Goal: Task Accomplishment & Management: Complete application form

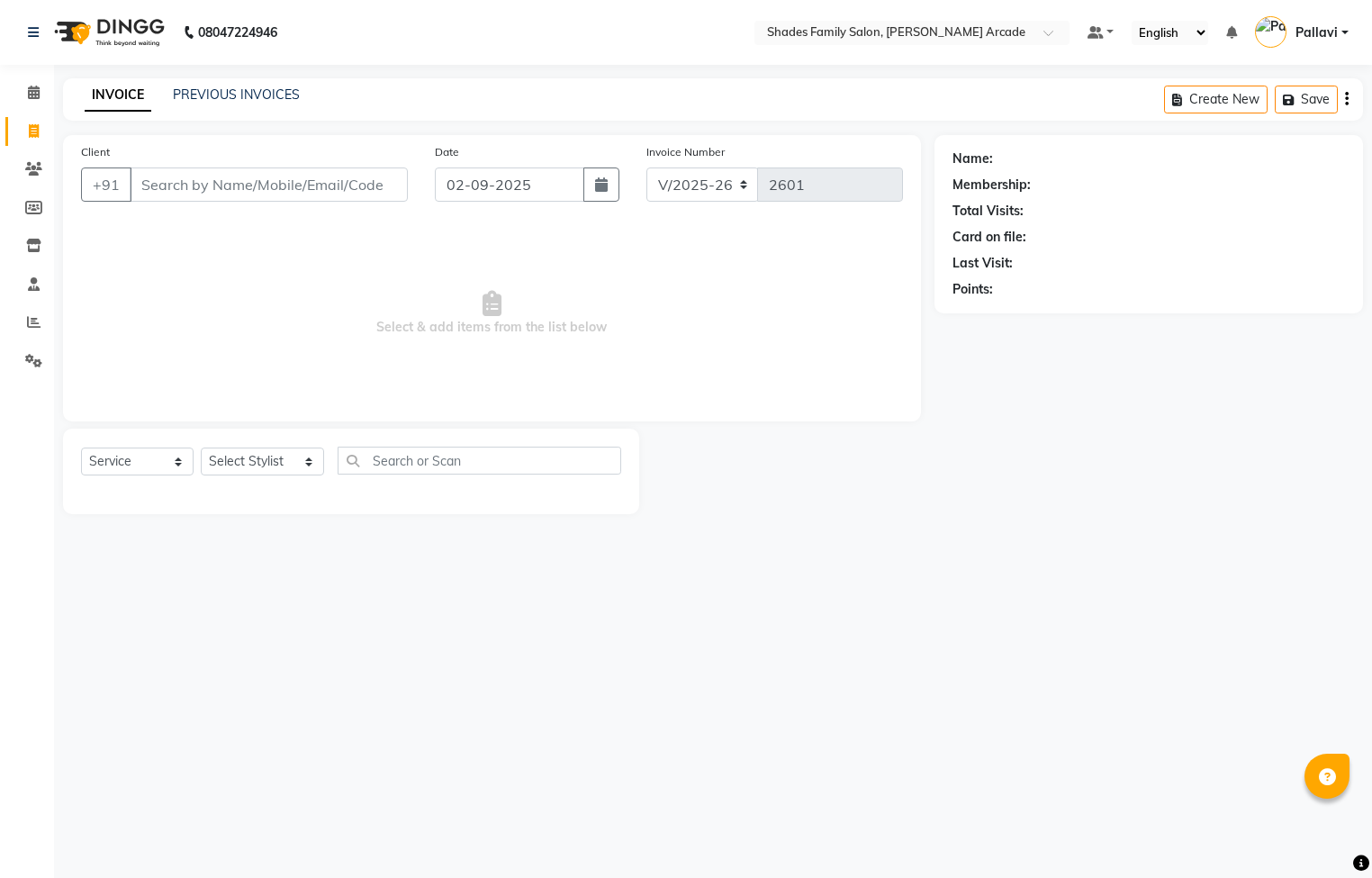
select select "5538"
select select "service"
click at [239, 181] on input "Client" at bounding box center [268, 185] width 278 height 35
click at [200, 200] on input "Client" at bounding box center [268, 185] width 278 height 35
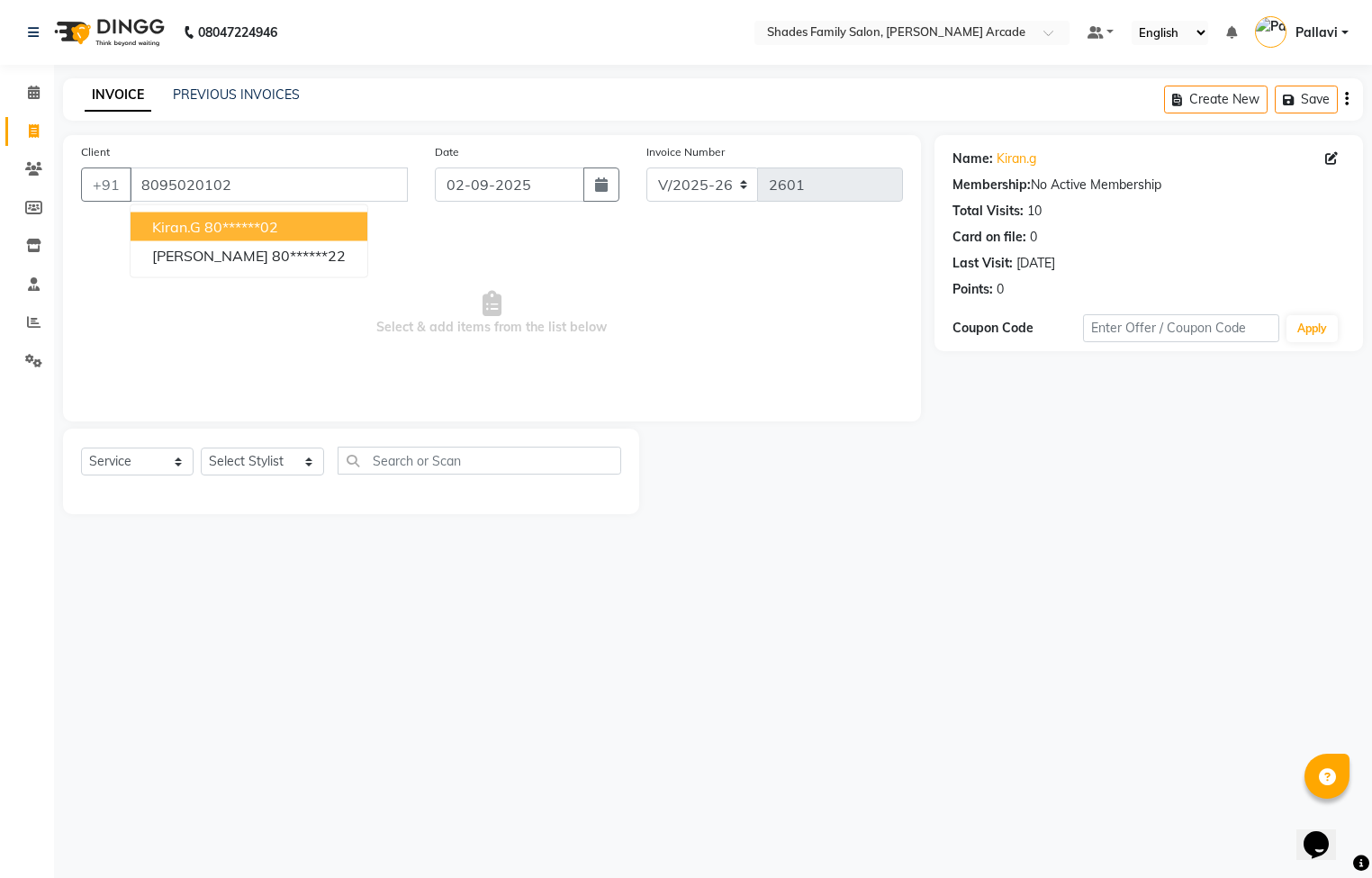
click at [175, 219] on span "kiran.g" at bounding box center [176, 226] width 49 height 18
type input "80******02"
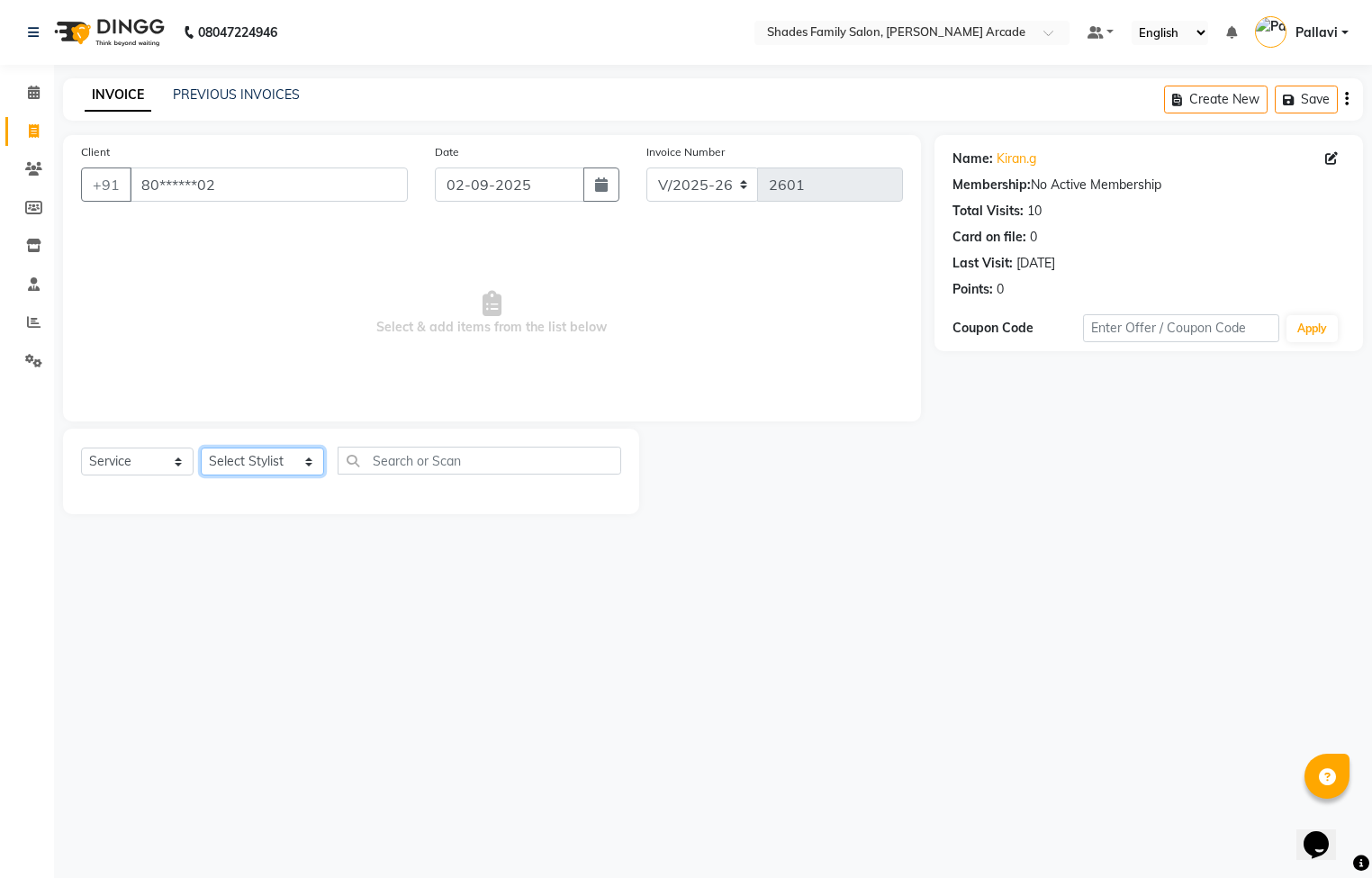
click at [244, 455] on select "Select Stylist Admin [PERSON_NAME] [PERSON_NAME] [PERSON_NAME] Danish [PERSON_N…" at bounding box center [263, 461] width 124 height 28
select select "89300"
click at [201, 449] on select "Select Stylist Admin [PERSON_NAME] [PERSON_NAME] [PERSON_NAME] Danish [PERSON_N…" at bounding box center [263, 461] width 124 height 28
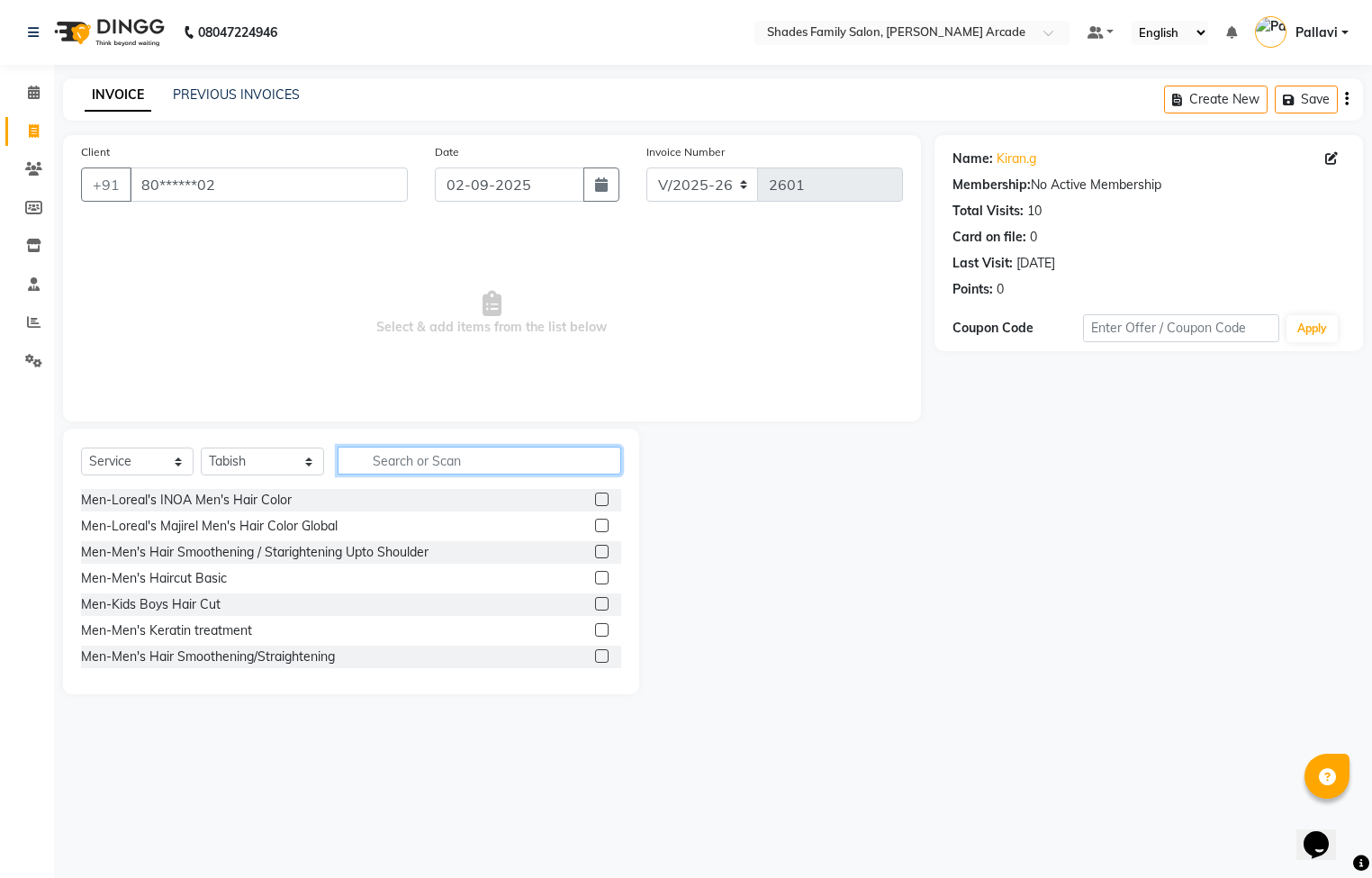
click at [390, 465] on input "text" at bounding box center [479, 460] width 284 height 28
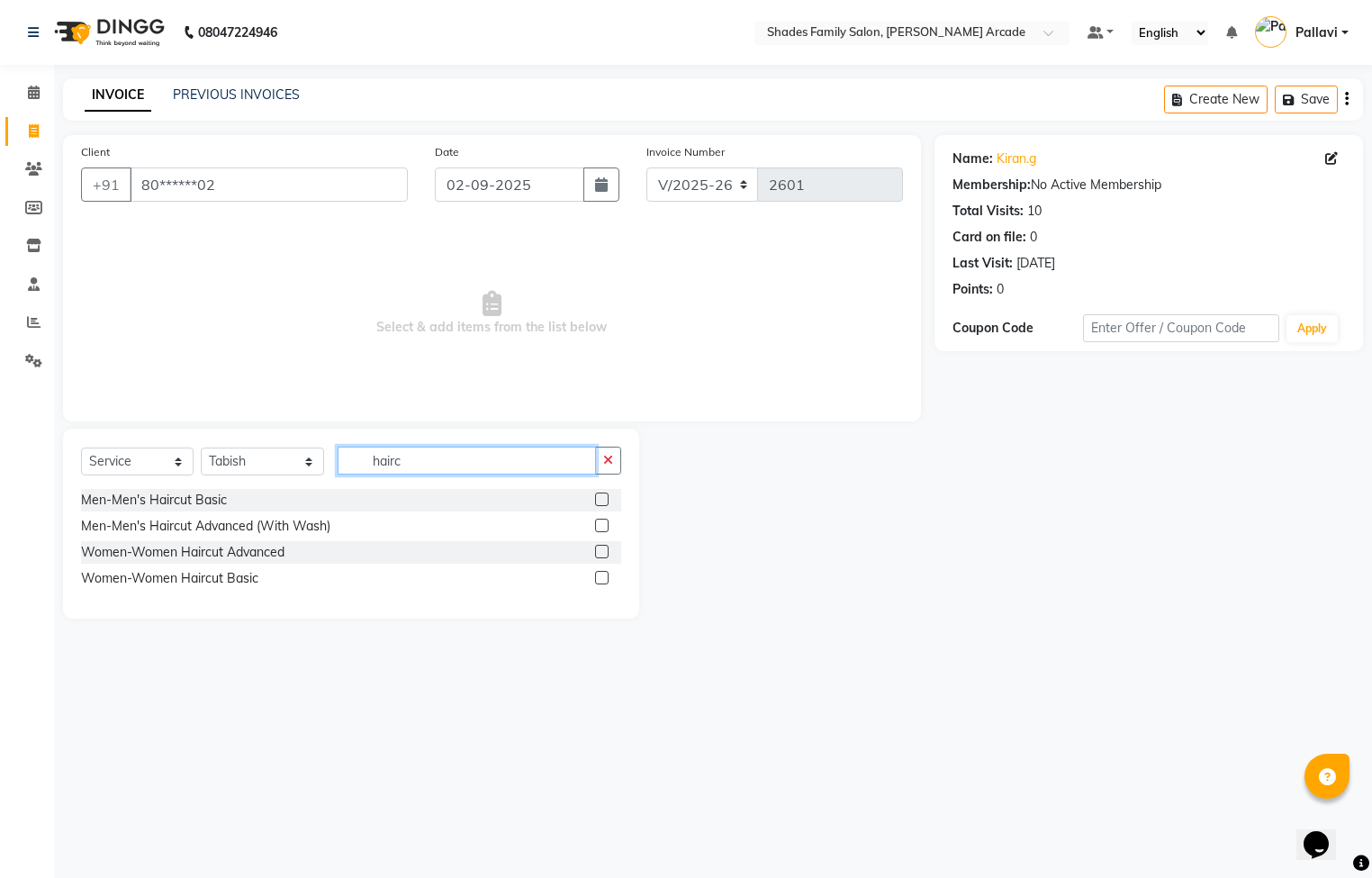
type input "hairc"
click at [601, 528] on label at bounding box center [602, 525] width 13 height 13
click at [601, 528] on input "checkbox" at bounding box center [601, 526] width 11 height 12
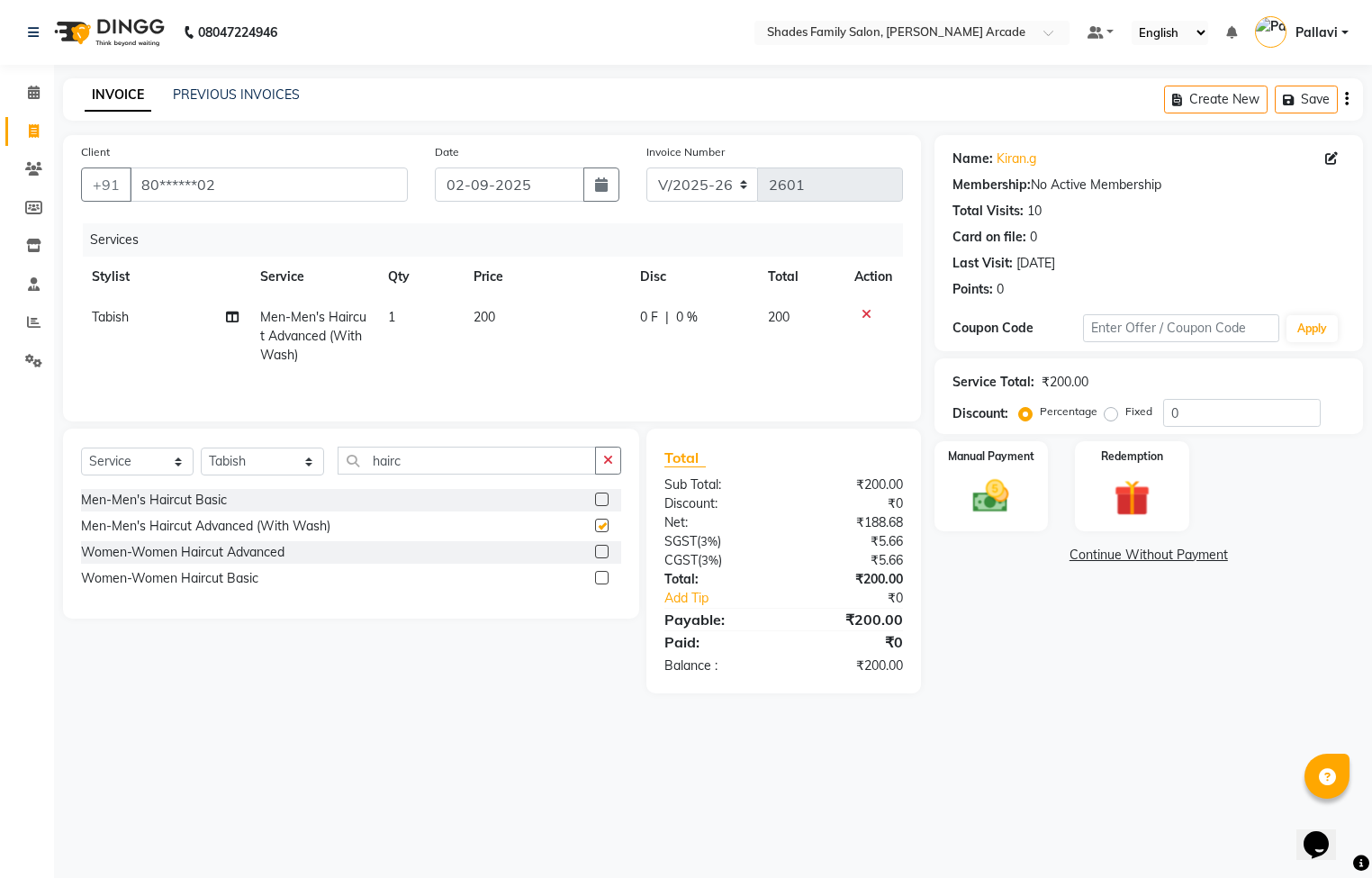
checkbox input "false"
click at [492, 317] on span "200" at bounding box center [484, 316] width 22 height 16
select select "89300"
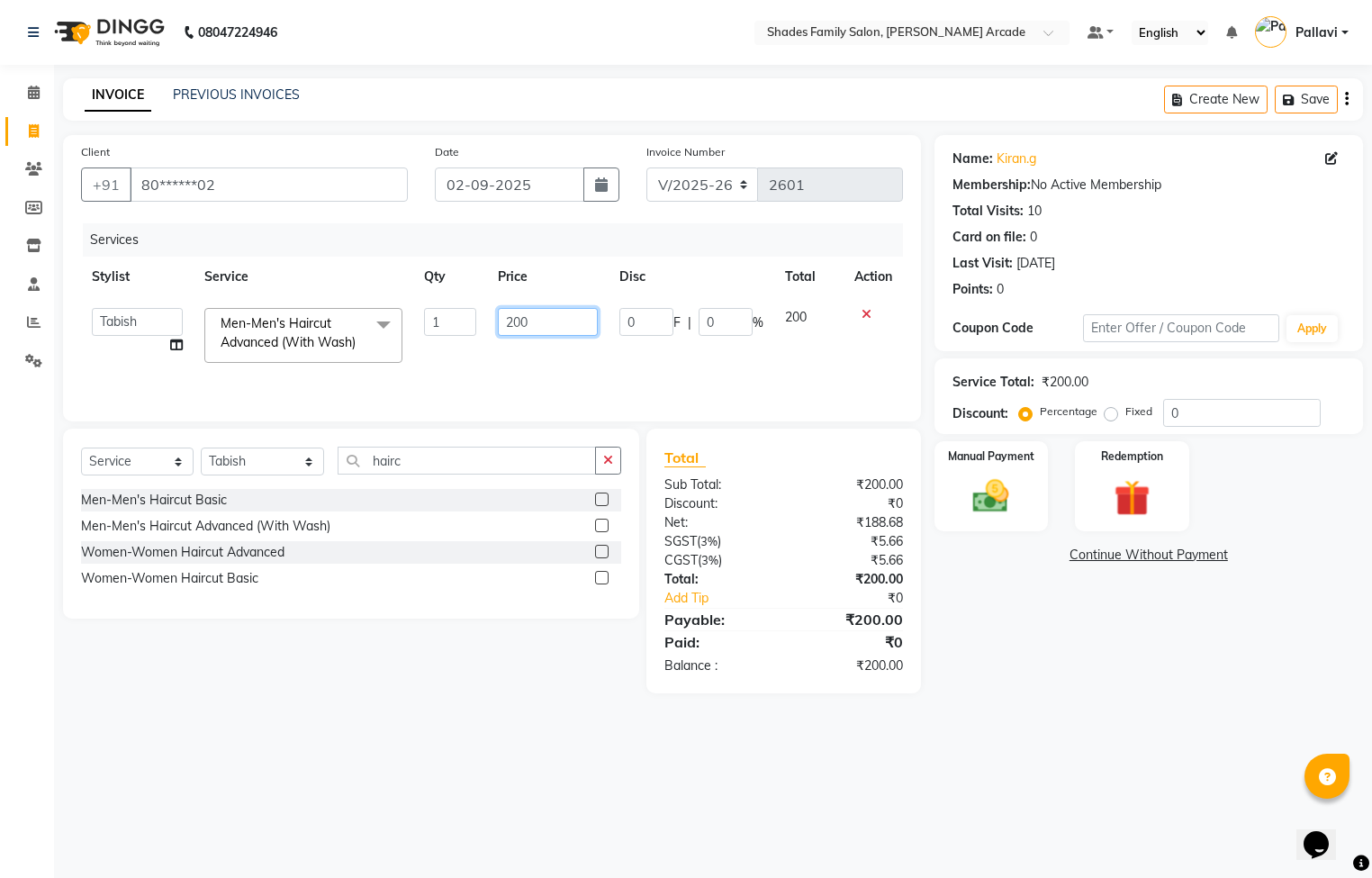
click at [538, 330] on input "200" at bounding box center [548, 321] width 100 height 28
type input "250"
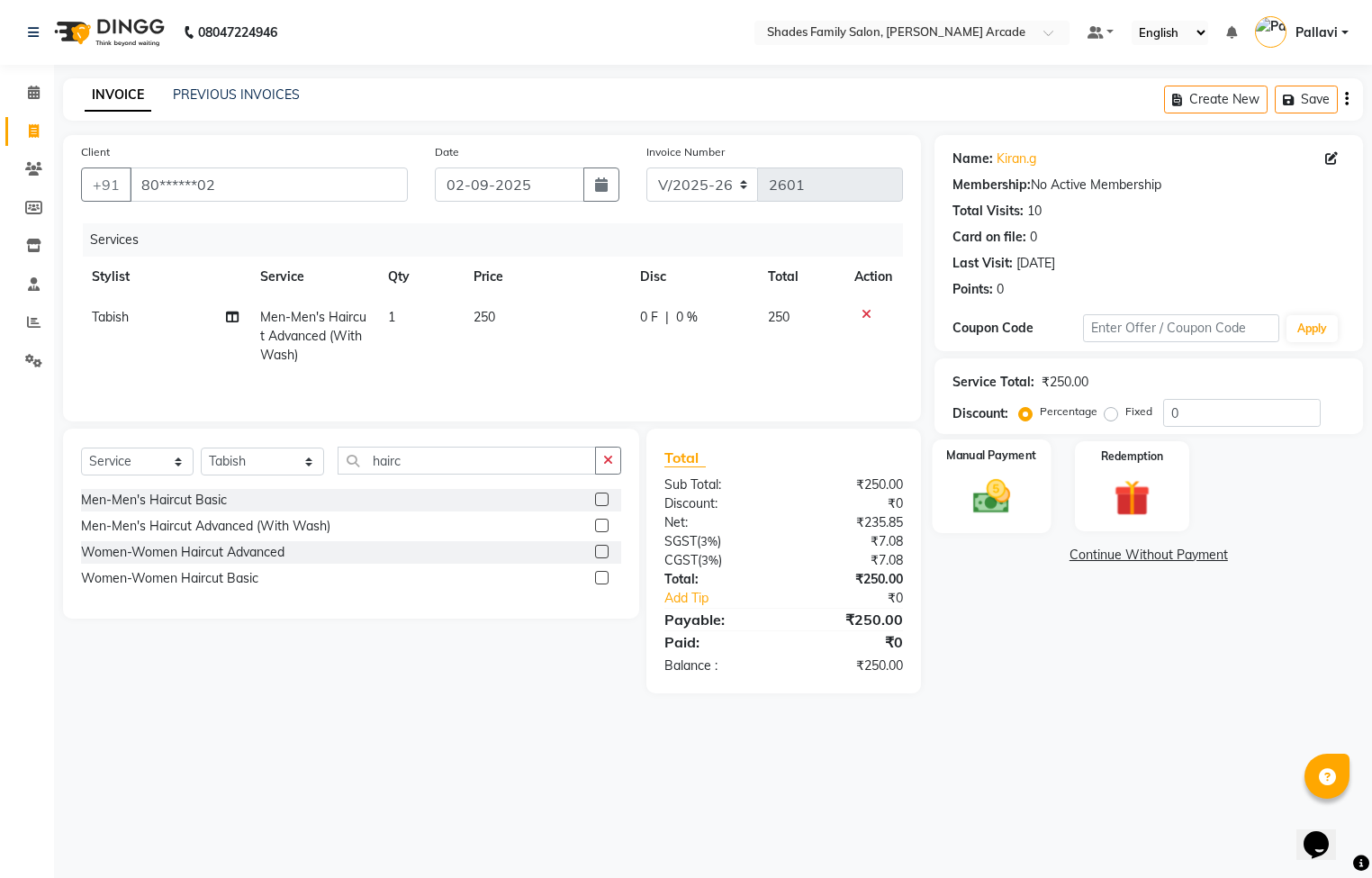
click at [973, 466] on div "Manual Payment" at bounding box center [992, 487] width 119 height 94
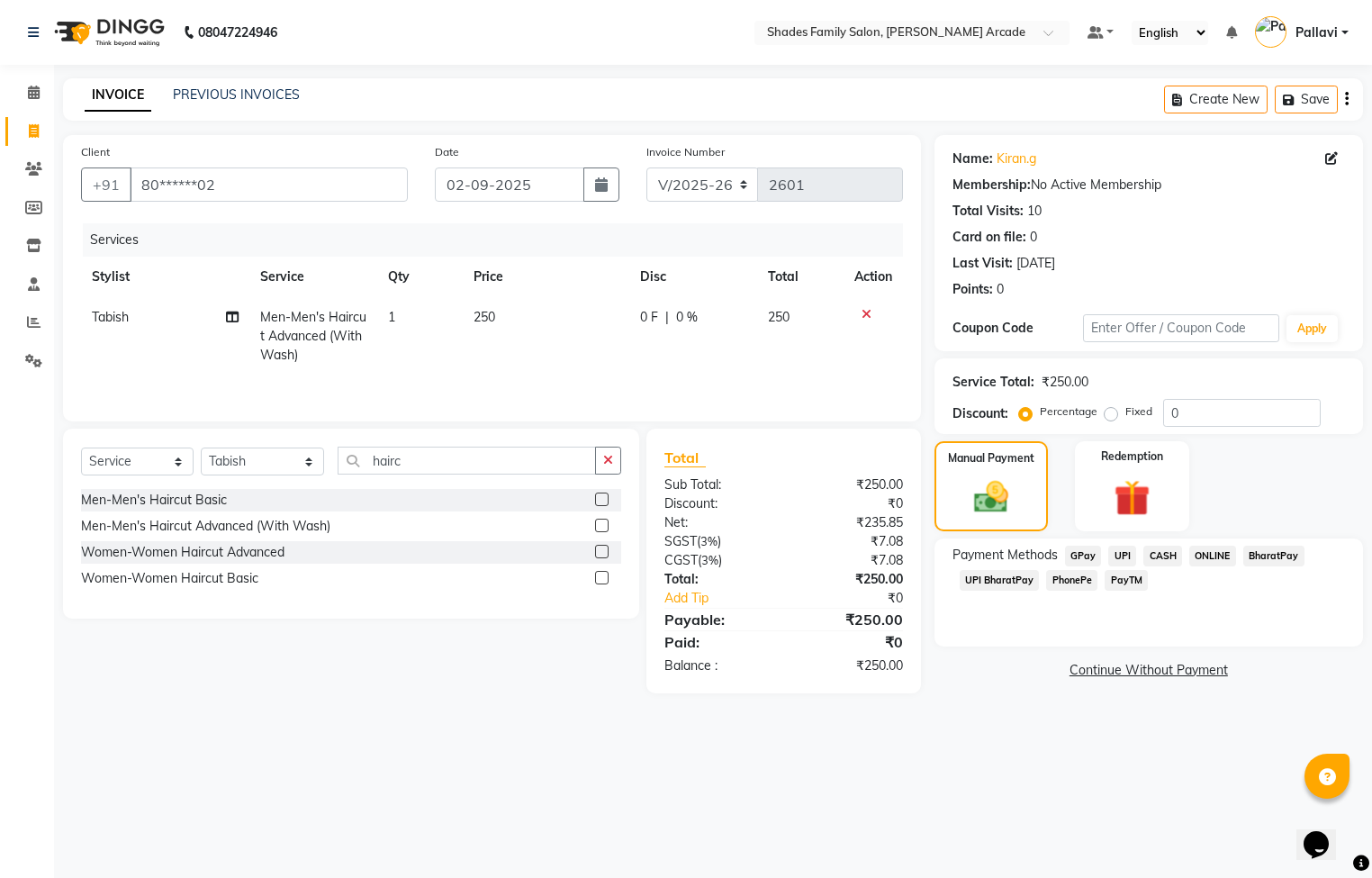
click at [1201, 558] on span "ONLINE" at bounding box center [1212, 556] width 47 height 21
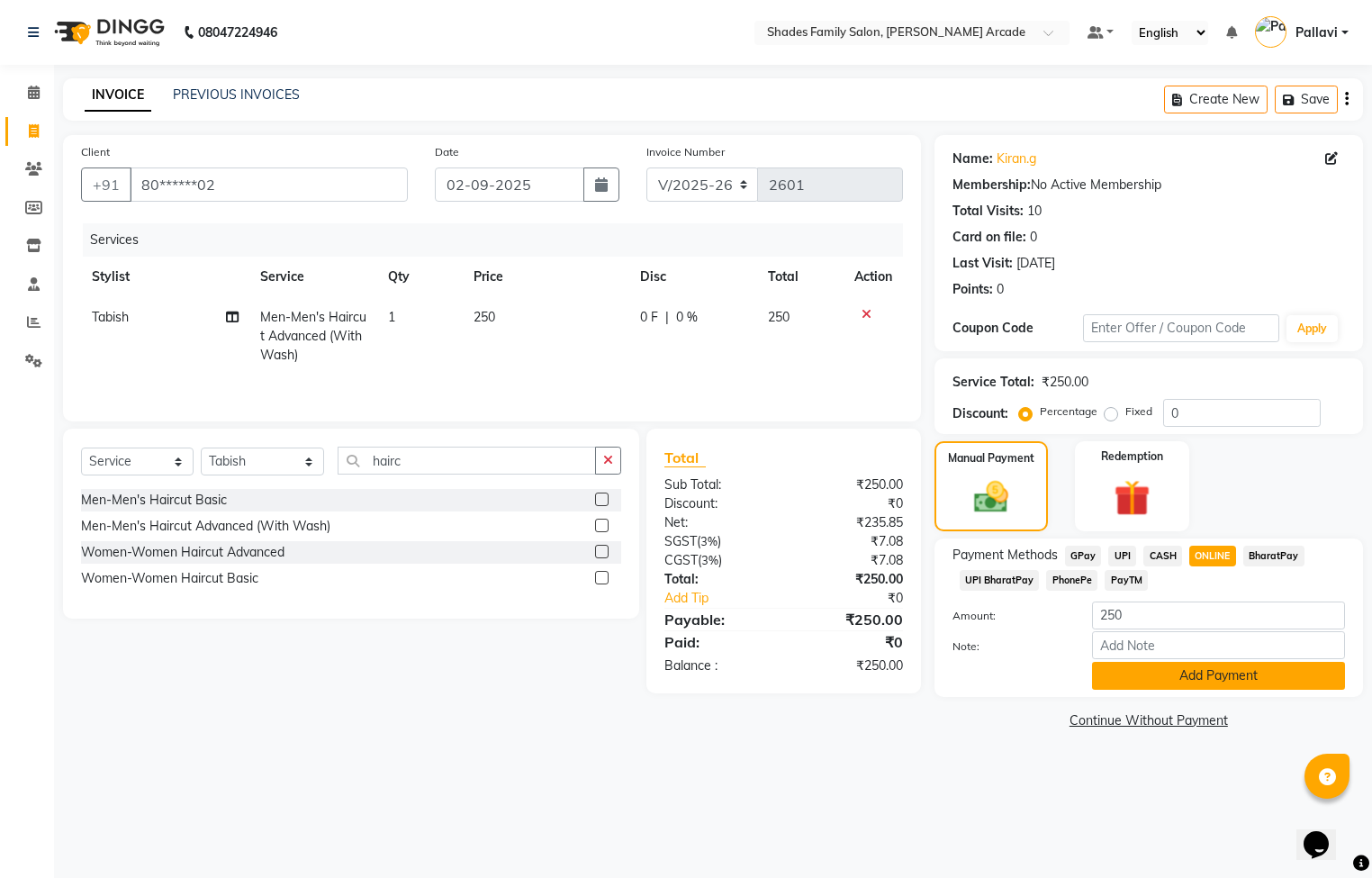
click at [1186, 686] on button "Add Payment" at bounding box center [1219, 676] width 253 height 28
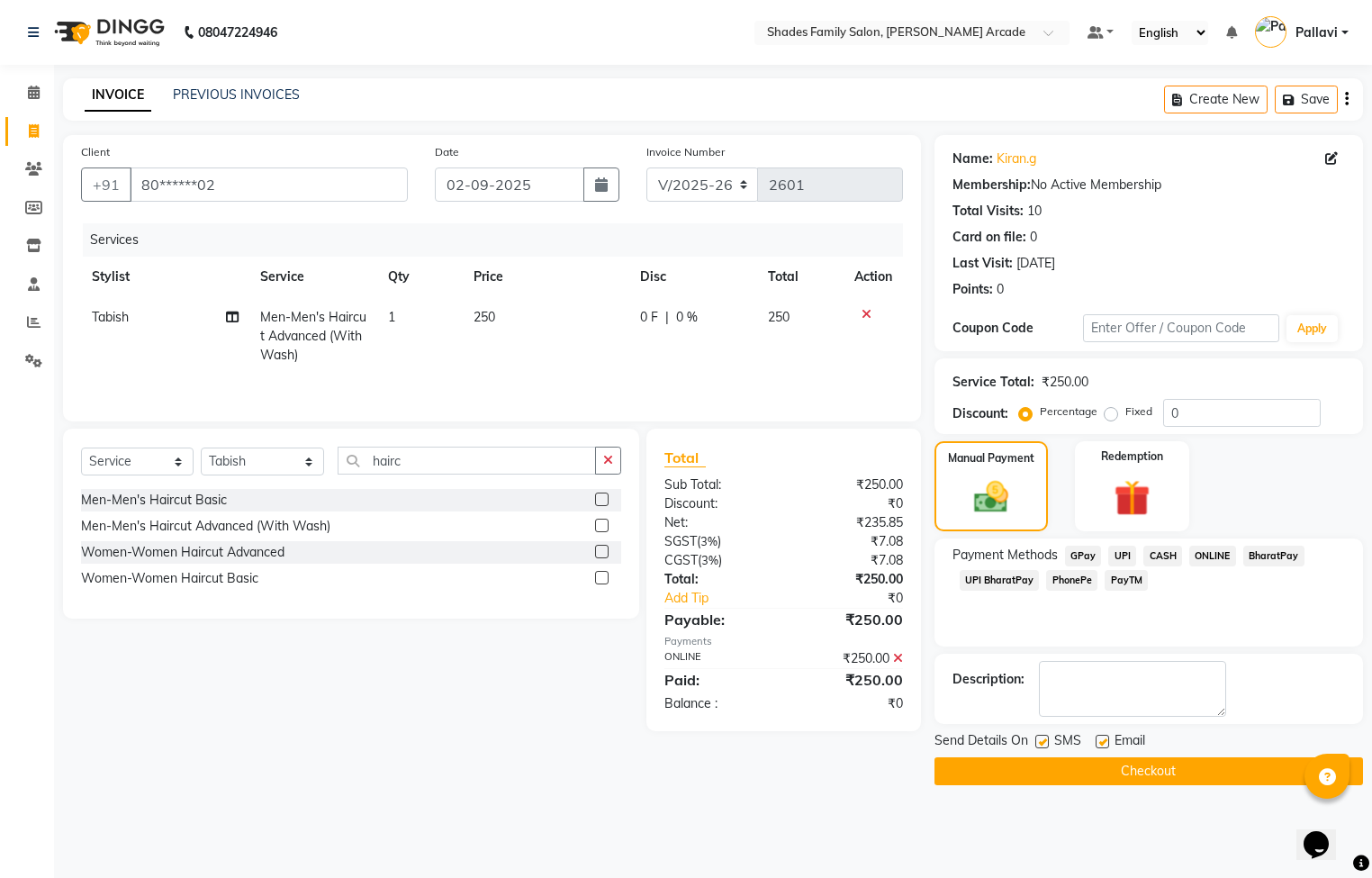
click at [1159, 784] on button "Checkout" at bounding box center [1148, 771] width 428 height 28
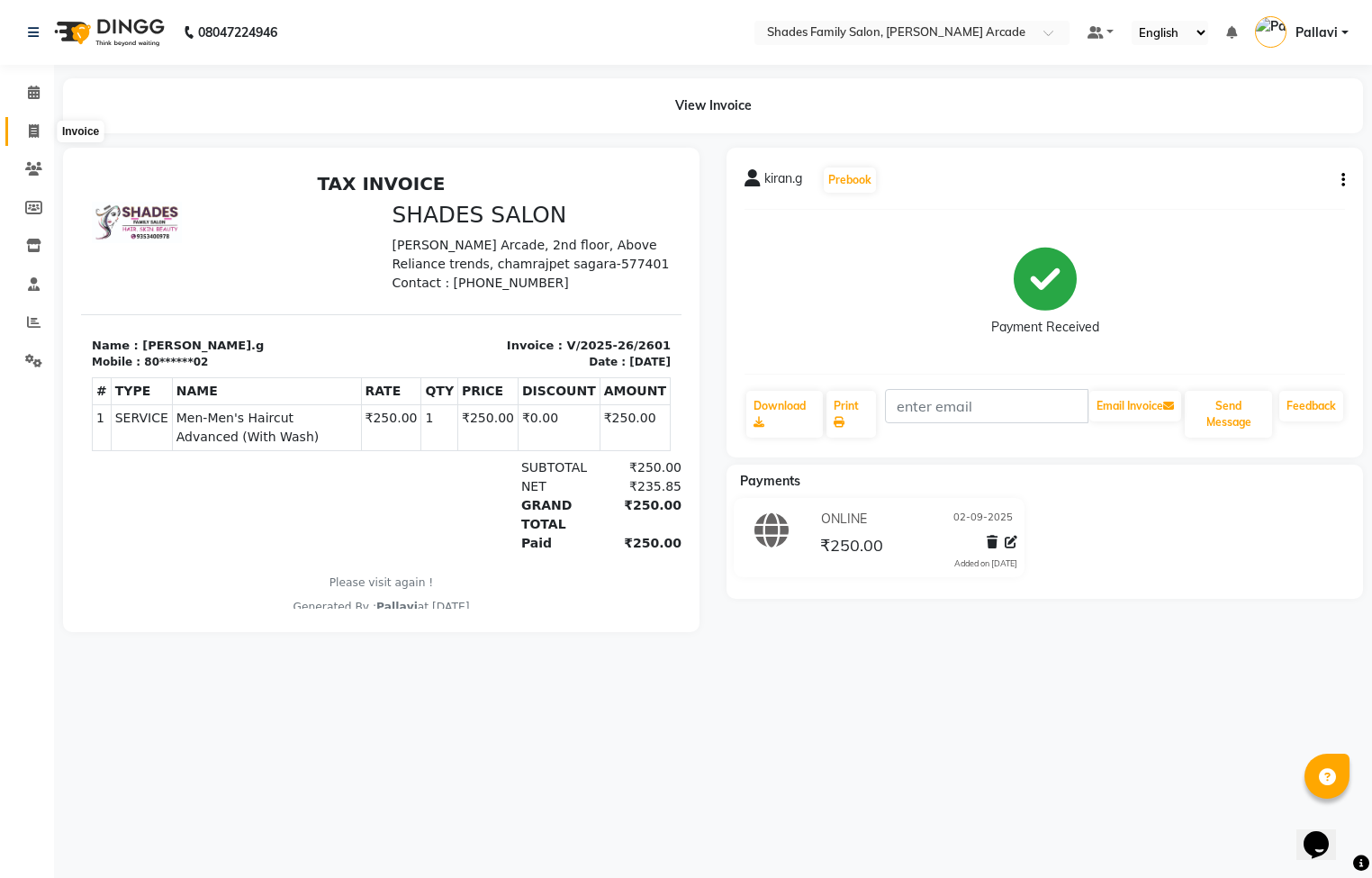
click at [40, 127] on span at bounding box center [34, 132] width 32 height 21
select select "service"
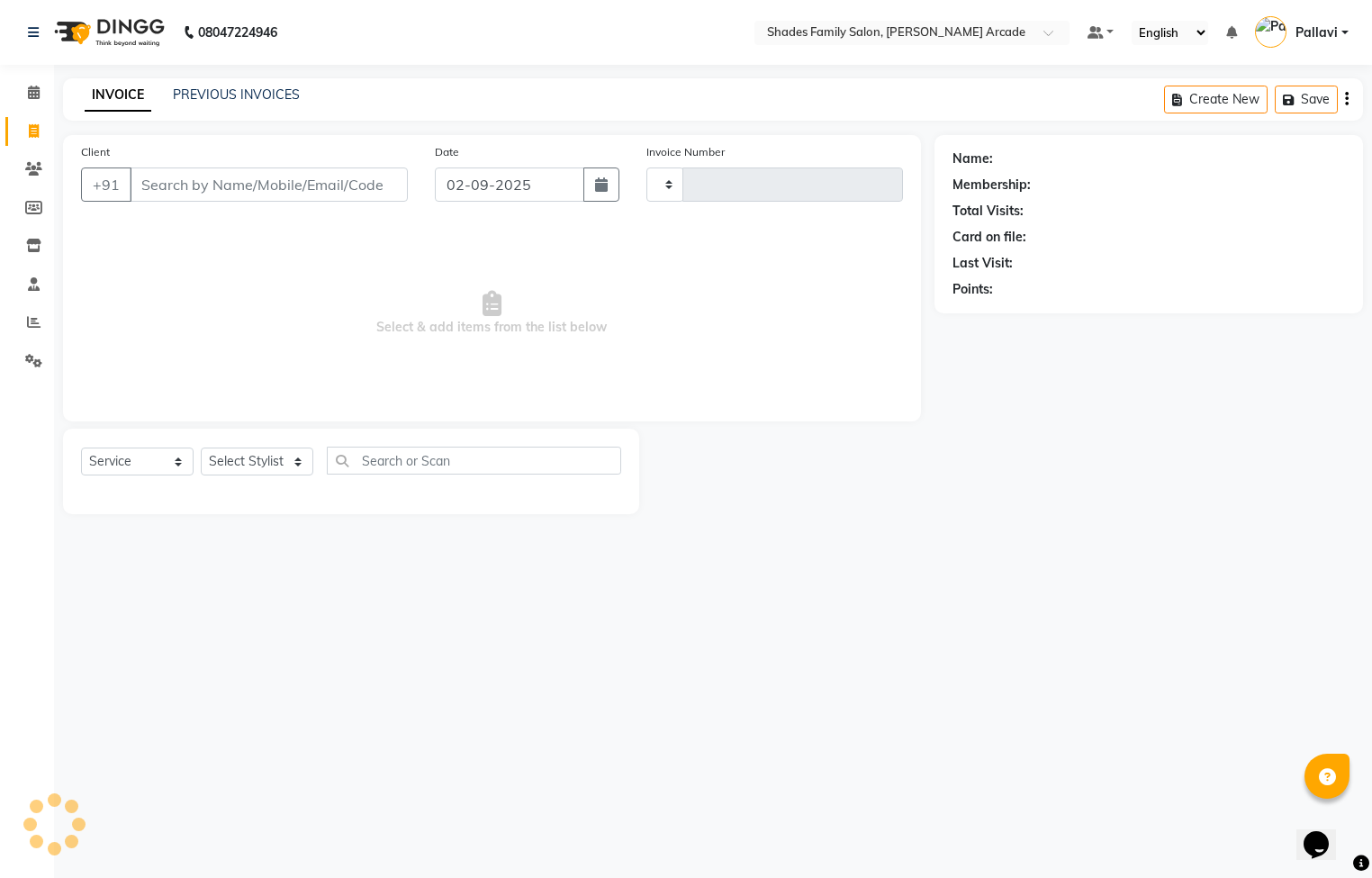
type input "2602"
select select "5538"
click at [194, 98] on link "PREVIOUS INVOICES" at bounding box center [236, 94] width 126 height 16
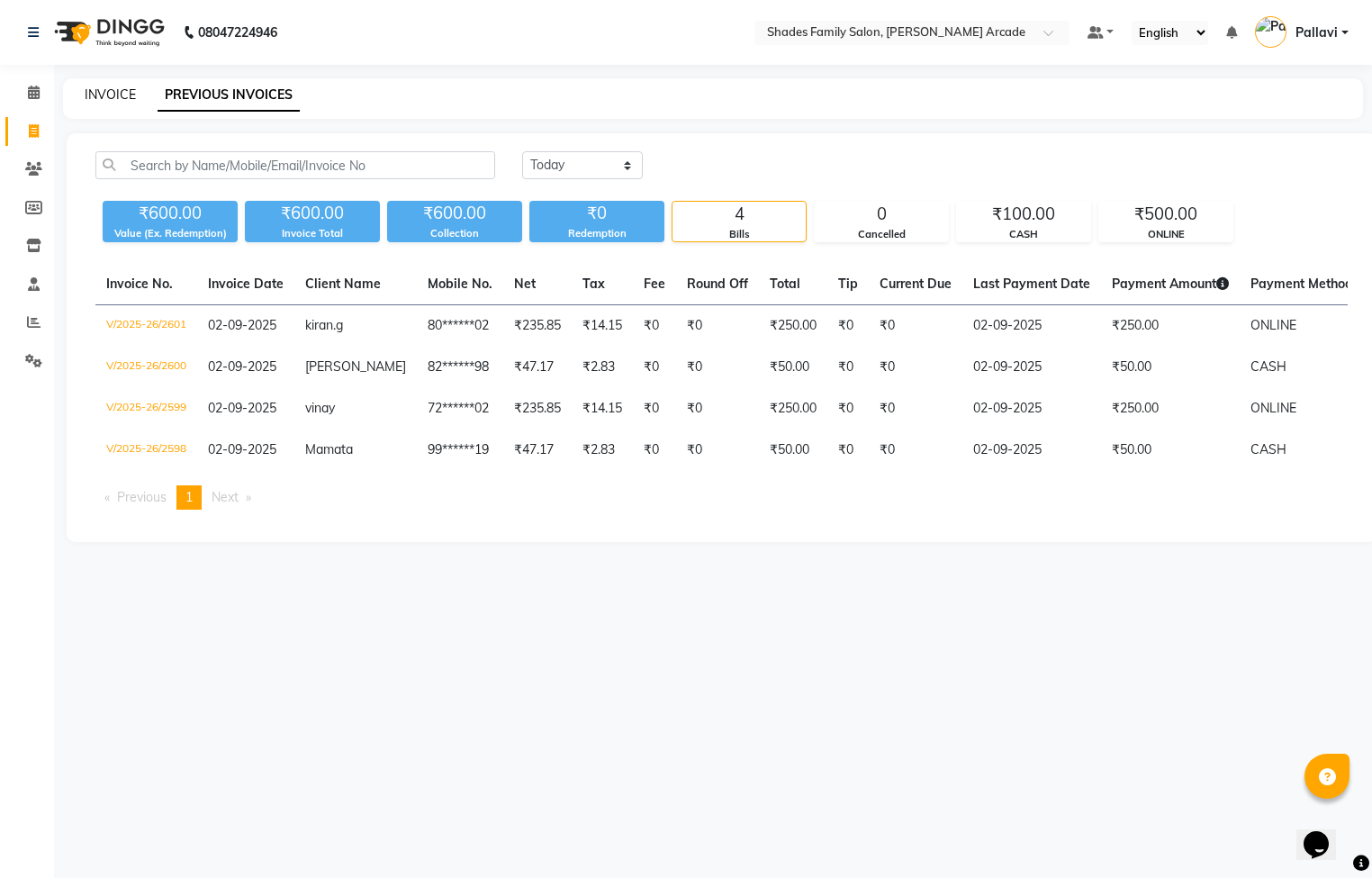
click at [112, 92] on link "INVOICE" at bounding box center [110, 94] width 52 height 16
select select "5538"
select select "service"
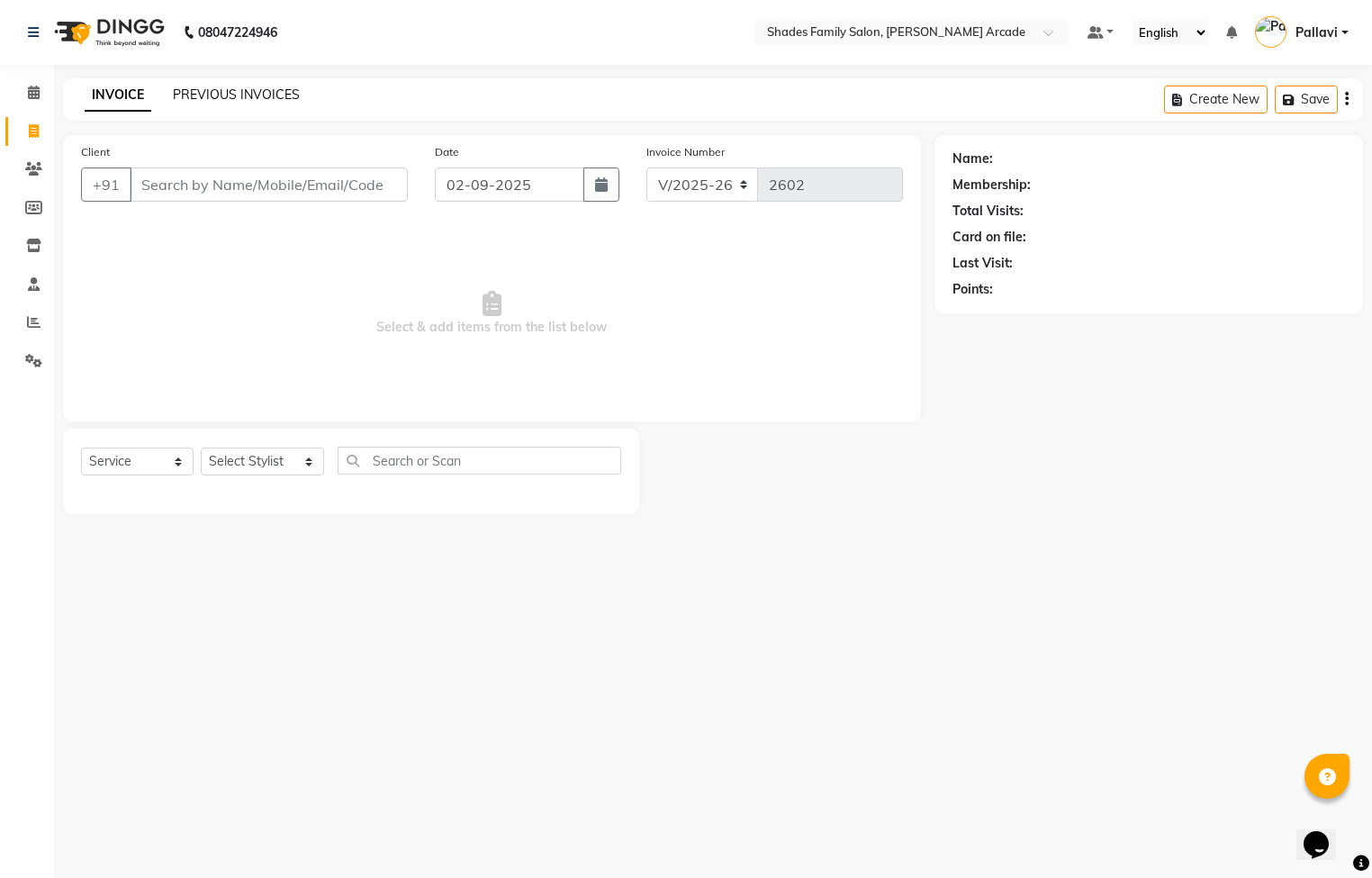
click at [254, 89] on link "PREVIOUS INVOICES" at bounding box center [236, 94] width 126 height 16
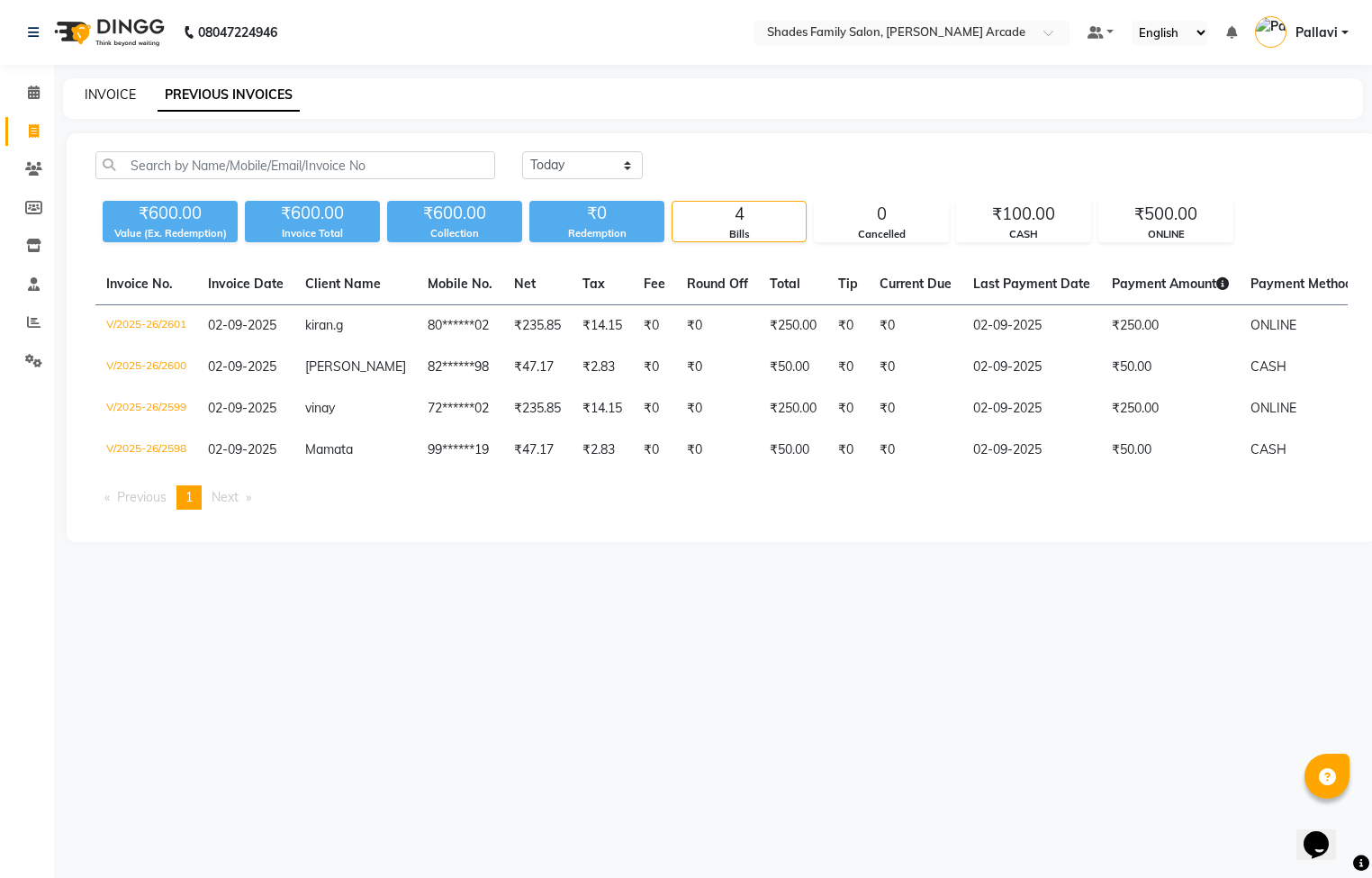
click at [92, 95] on link "INVOICE" at bounding box center [110, 94] width 52 height 16
select select "service"
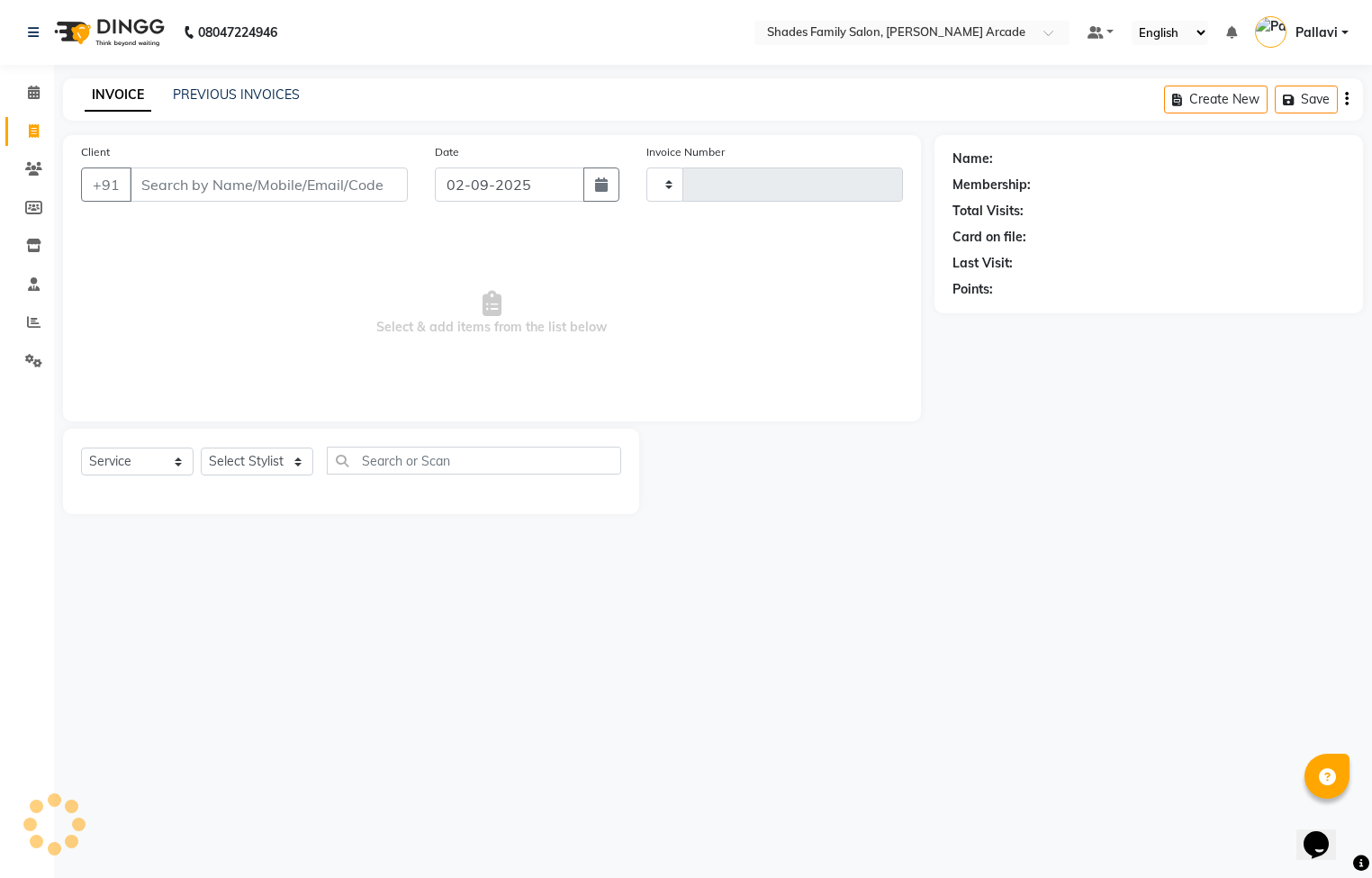
type input "2602"
select select "5538"
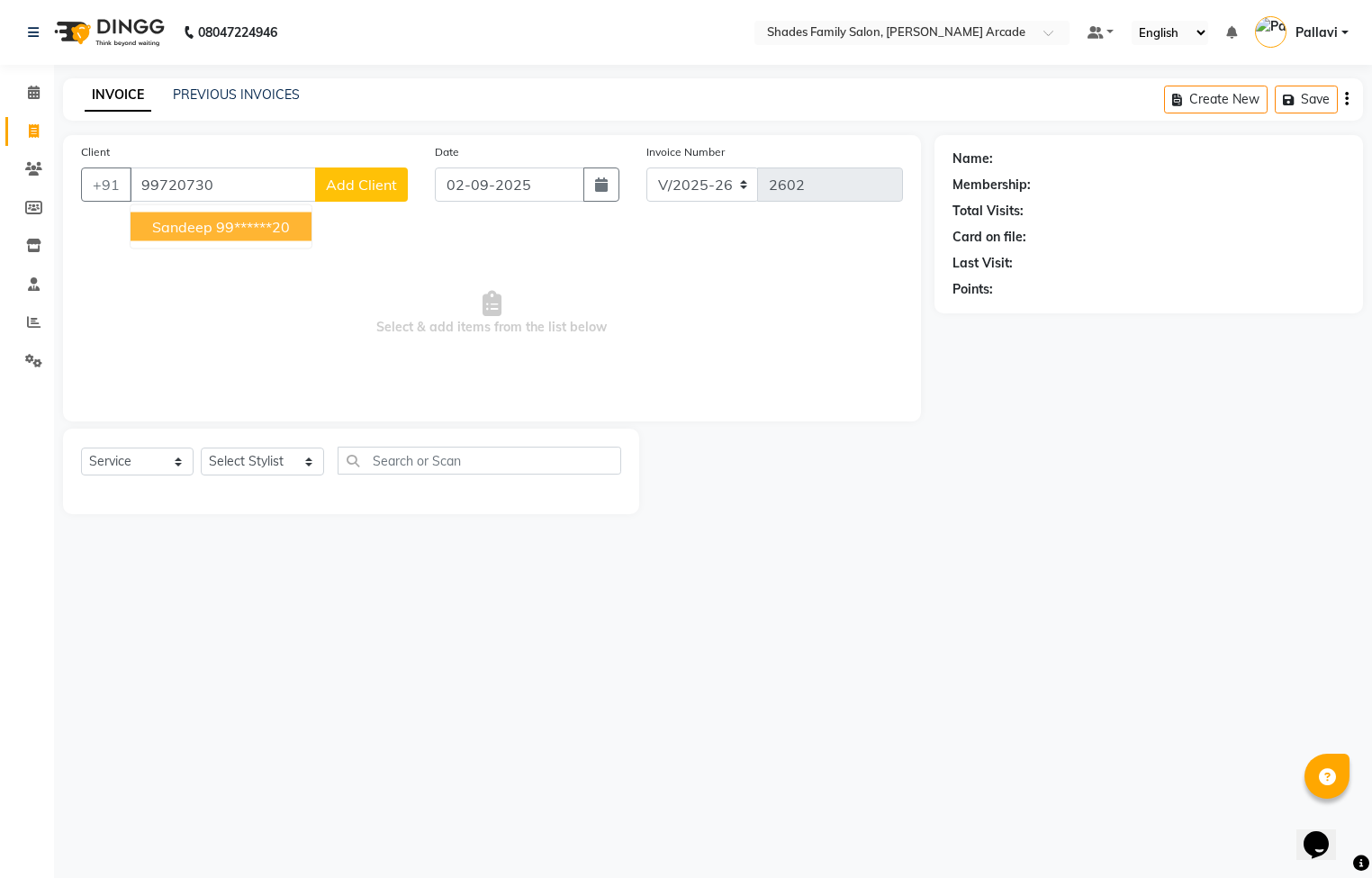
click at [194, 232] on span "Sandeep" at bounding box center [182, 226] width 60 height 18
type input "99******20"
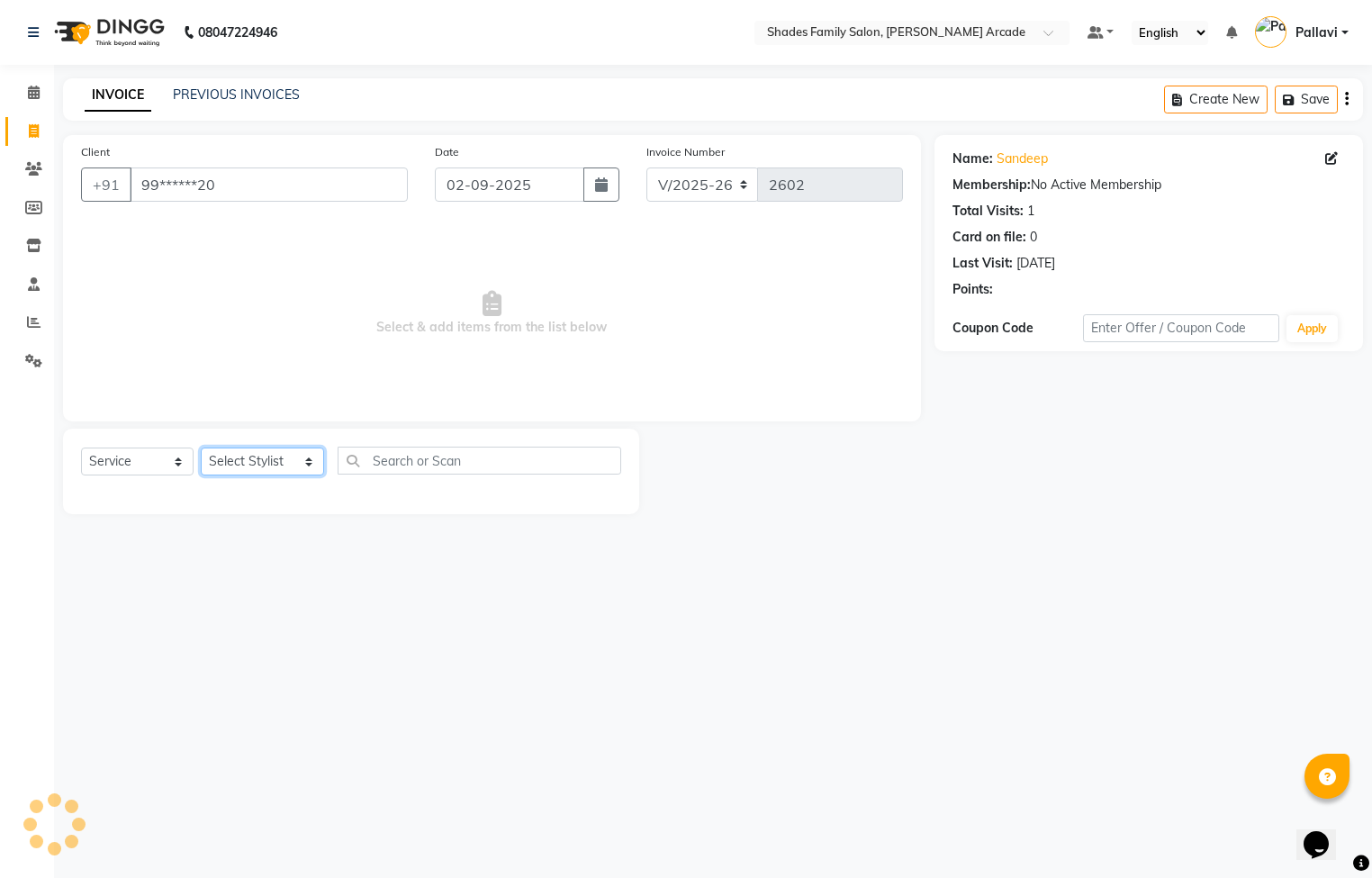
click at [291, 466] on select "Select Stylist Admin [PERSON_NAME] [PERSON_NAME] [PERSON_NAME] Danish [PERSON_N…" at bounding box center [263, 461] width 124 height 28
select select "84156"
click at [201, 449] on select "Select Stylist Admin [PERSON_NAME] [PERSON_NAME] [PERSON_NAME] Danish [PERSON_N…" at bounding box center [263, 461] width 124 height 28
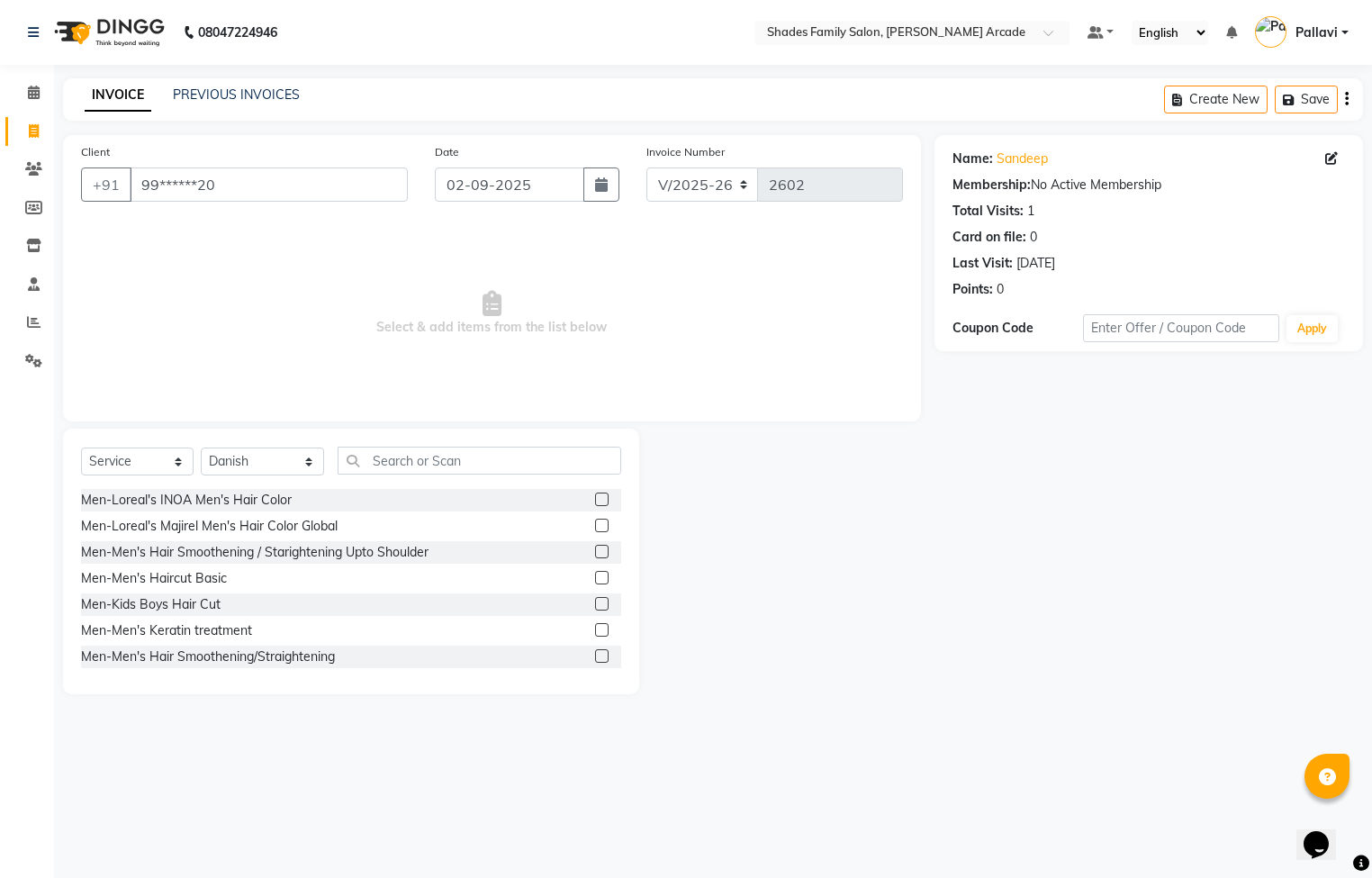
drag, startPoint x: 377, startPoint y: 444, endPoint x: 381, endPoint y: 474, distance: 30.3
click at [377, 459] on div "Select Service Product Membership Package Voucher Prepaid Gift Card Select Styl…" at bounding box center [351, 561] width 576 height 266
click at [383, 469] on input "text" at bounding box center [479, 460] width 284 height 28
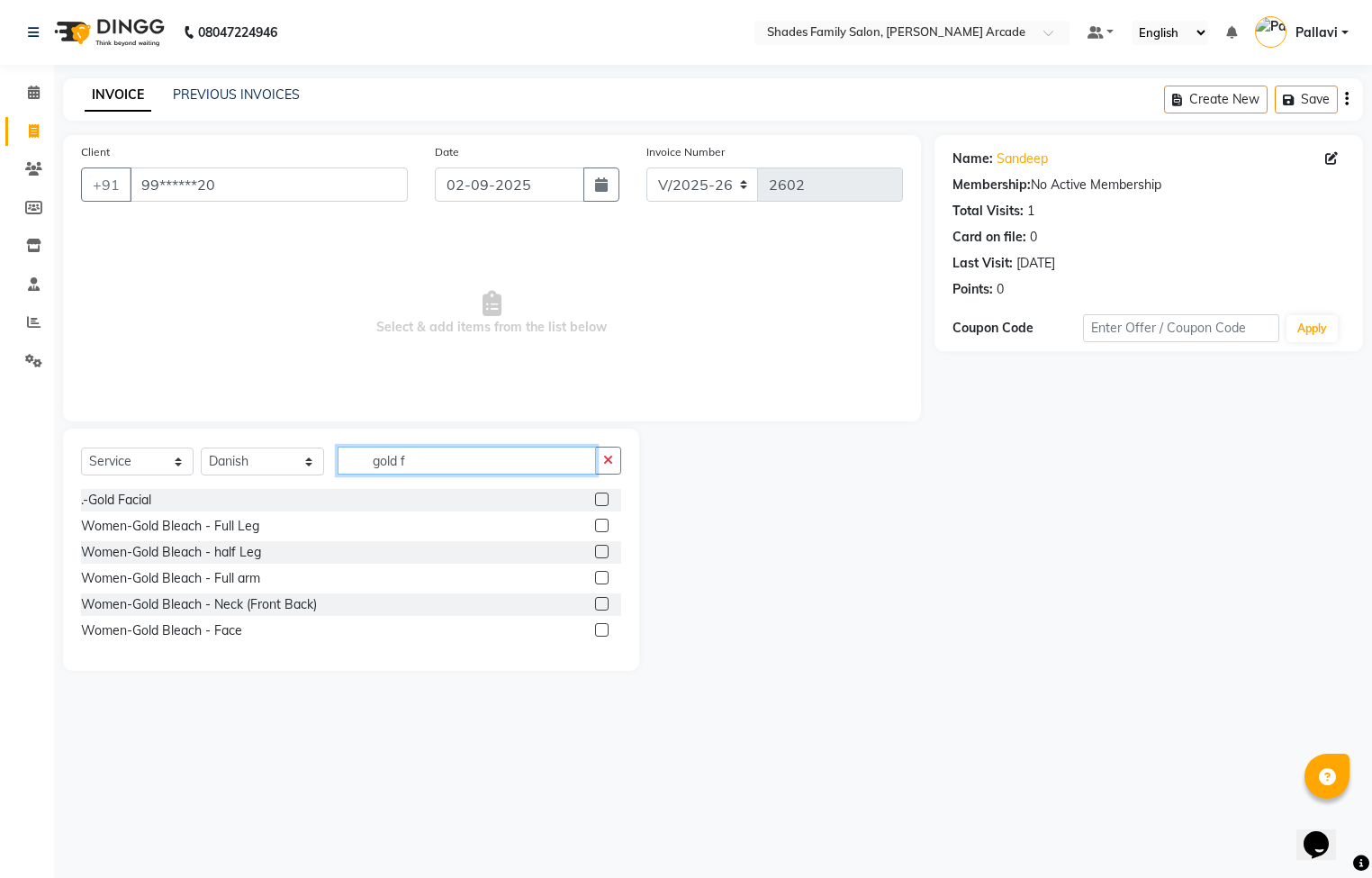
type input "gold f"
click at [603, 495] on label at bounding box center [602, 499] width 13 height 13
click at [603, 495] on input "checkbox" at bounding box center [601, 500] width 11 height 12
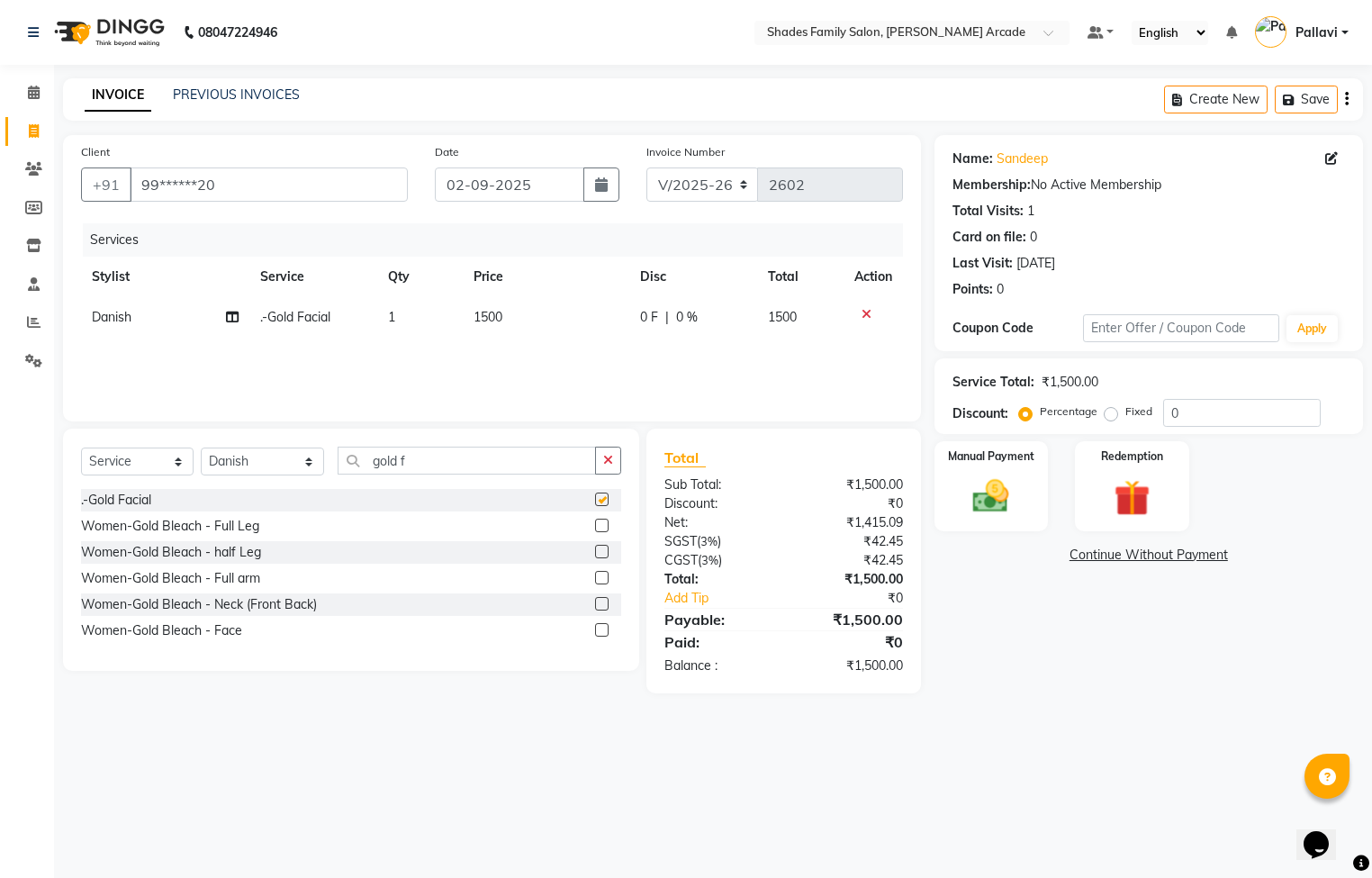
checkbox input "false"
click at [446, 469] on input "gold f" at bounding box center [467, 460] width 259 height 28
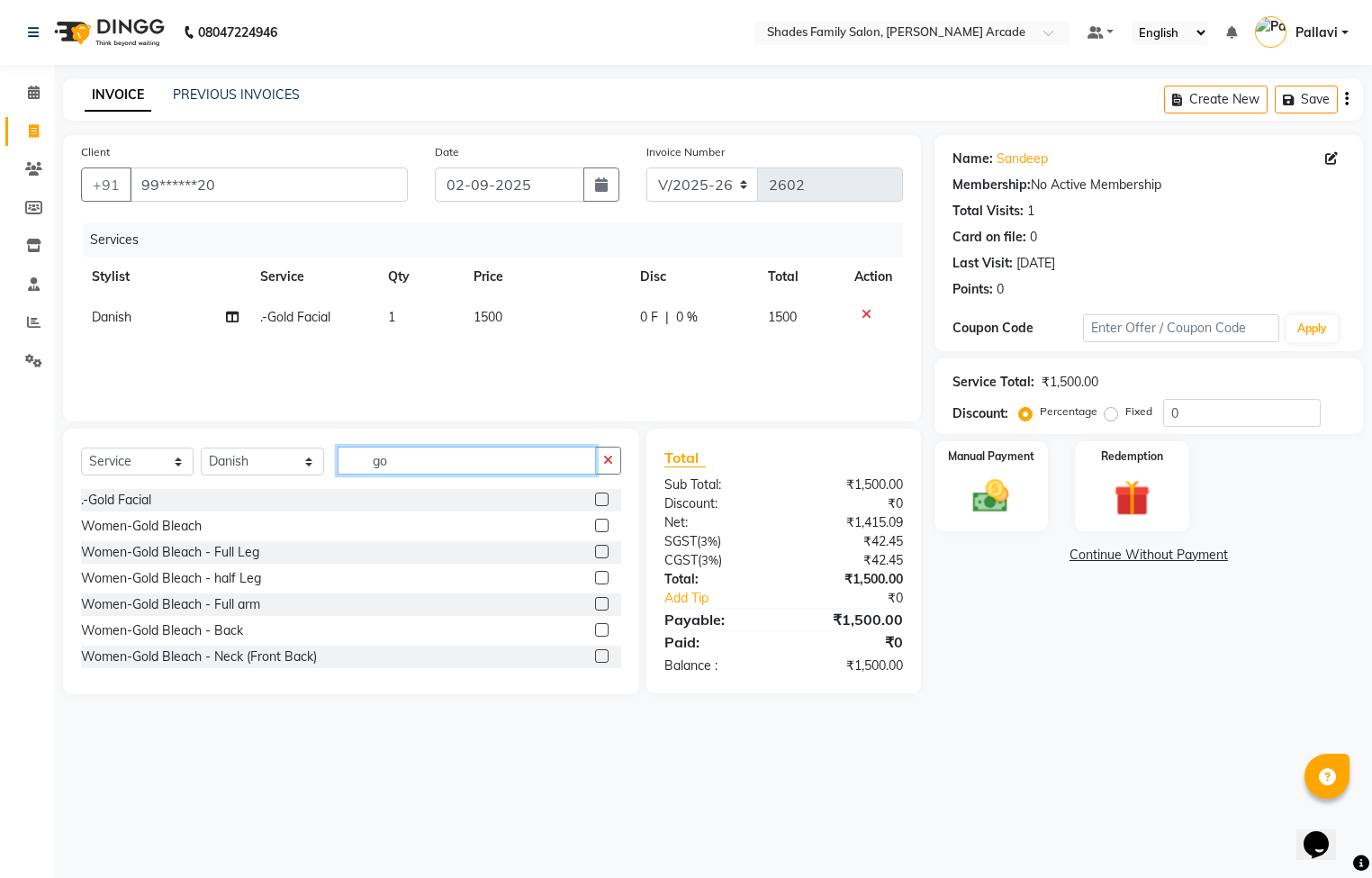
type input "g"
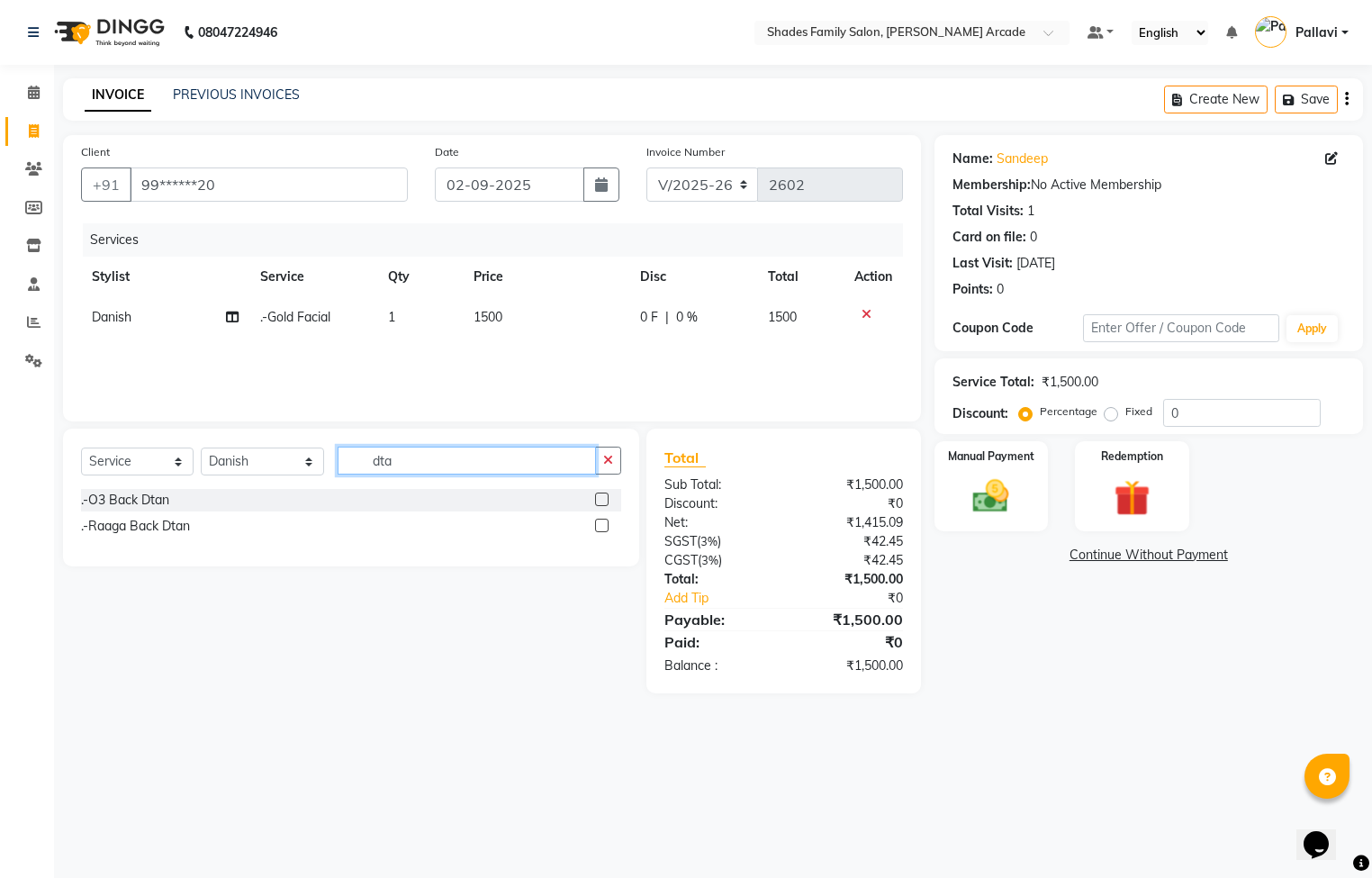
type input "dta"
click at [601, 498] on label at bounding box center [602, 499] width 13 height 13
click at [601, 498] on input "checkbox" at bounding box center [601, 500] width 11 height 12
checkbox input "false"
click at [492, 354] on span "700" at bounding box center [484, 358] width 22 height 16
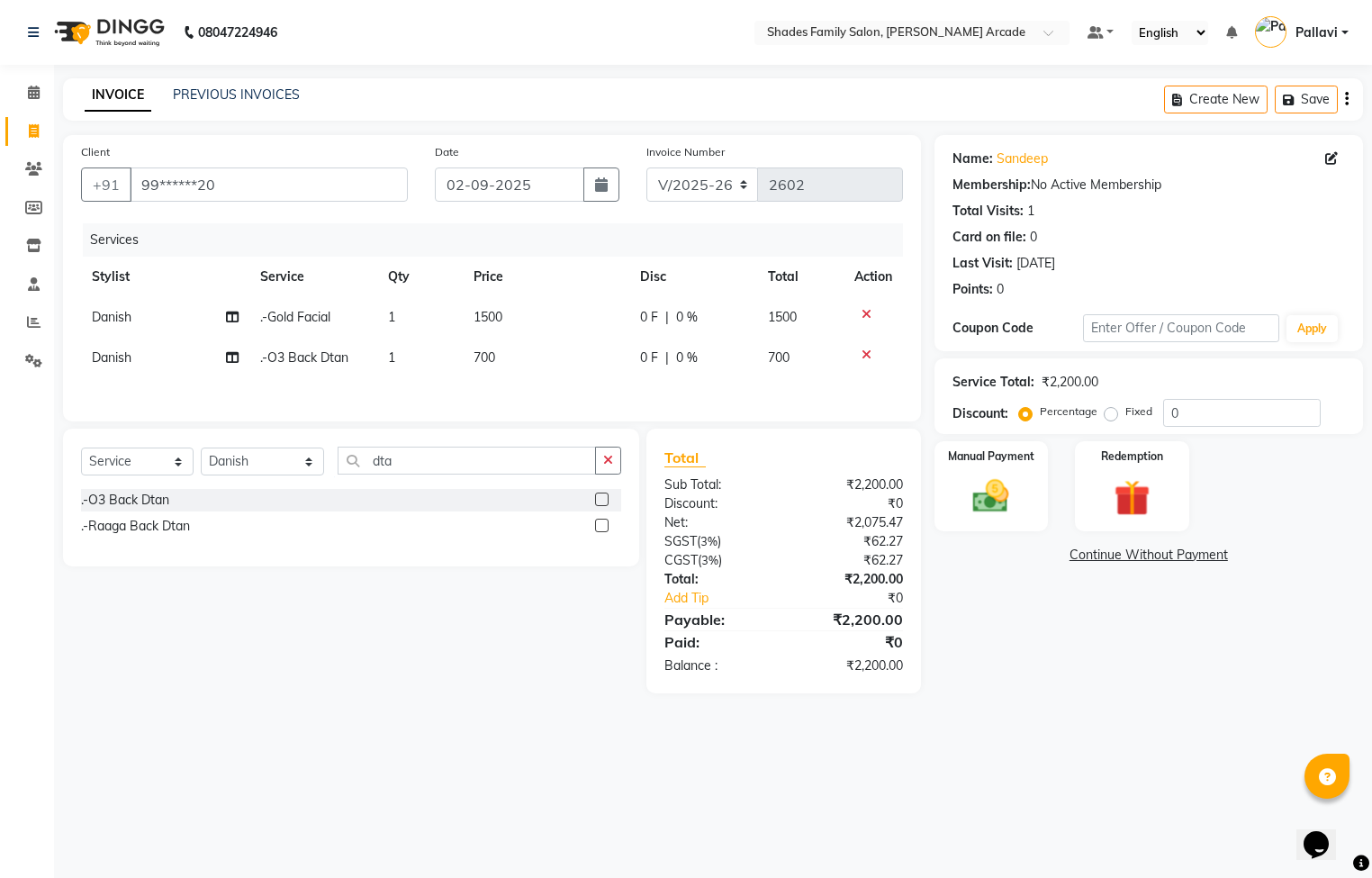
select select "84156"
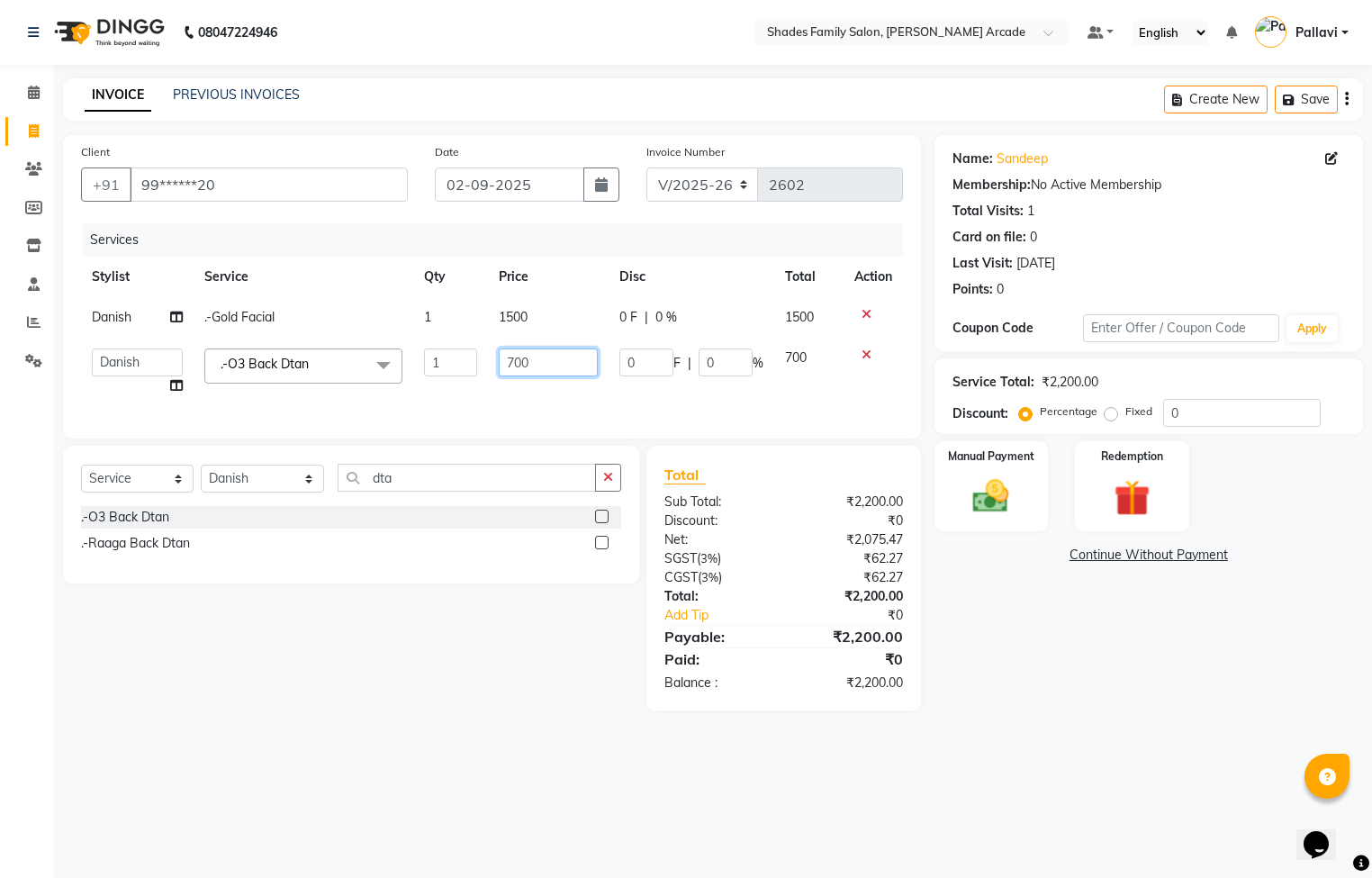
click at [552, 360] on input "700" at bounding box center [548, 362] width 99 height 28
type input "7"
type input "450"
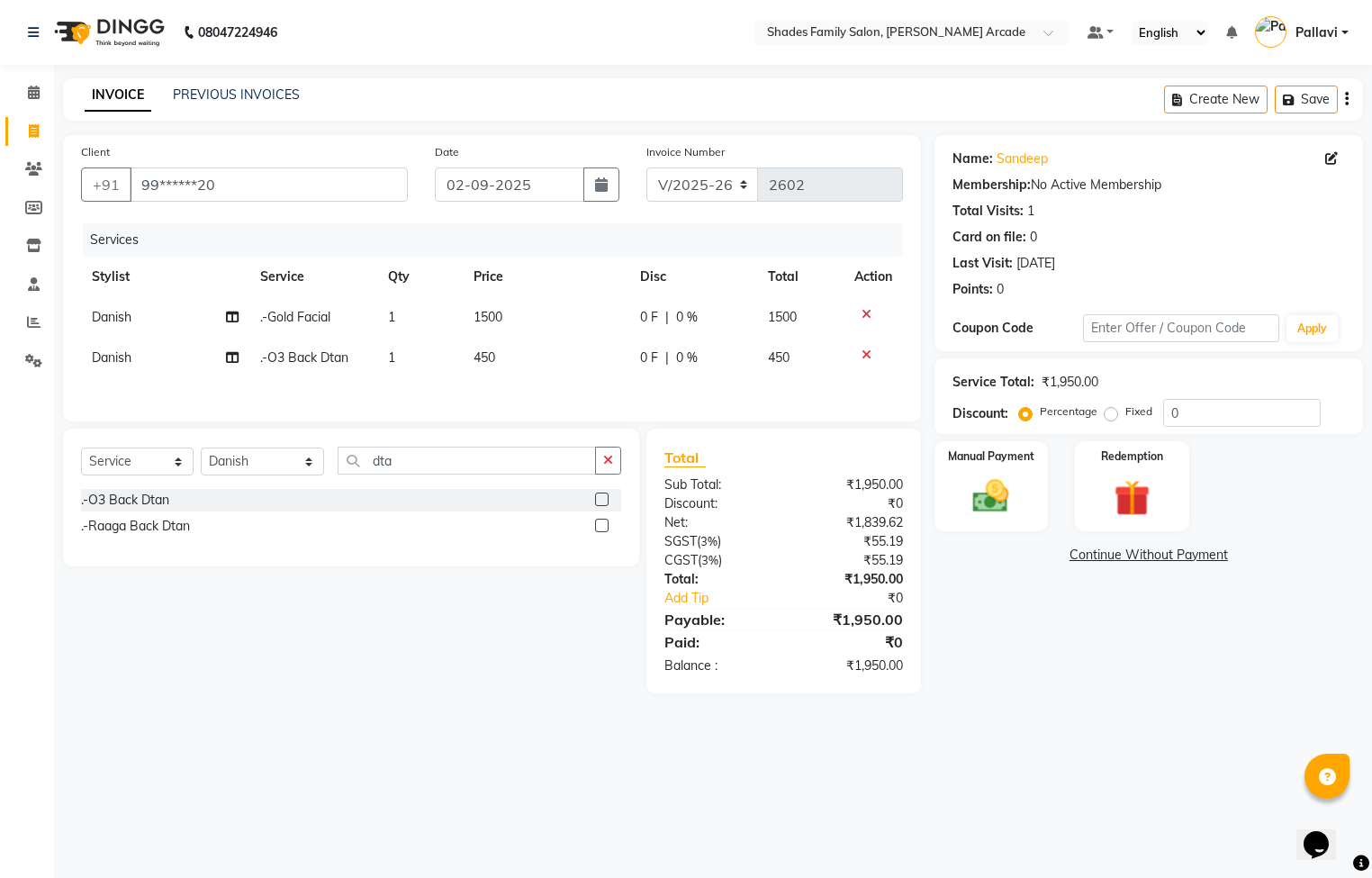
click at [423, 514] on div "Select Service Product Membership Package Voucher Prepaid Gift Card Select Styl…" at bounding box center [351, 497] width 576 height 138
click at [423, 474] on input "dta" at bounding box center [467, 460] width 259 height 28
type input "d"
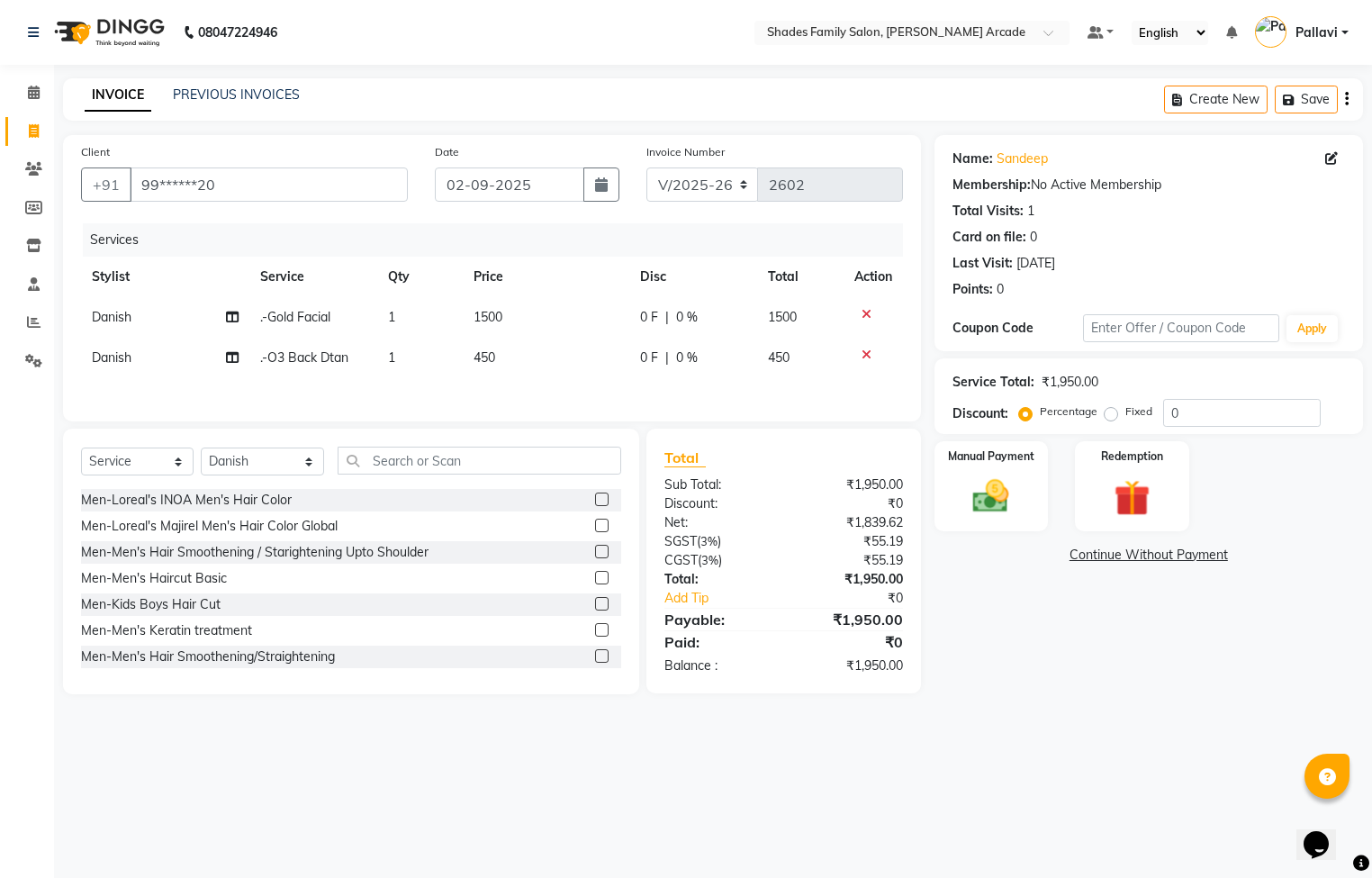
click at [482, 357] on span "450" at bounding box center [484, 358] width 22 height 16
select select "84156"
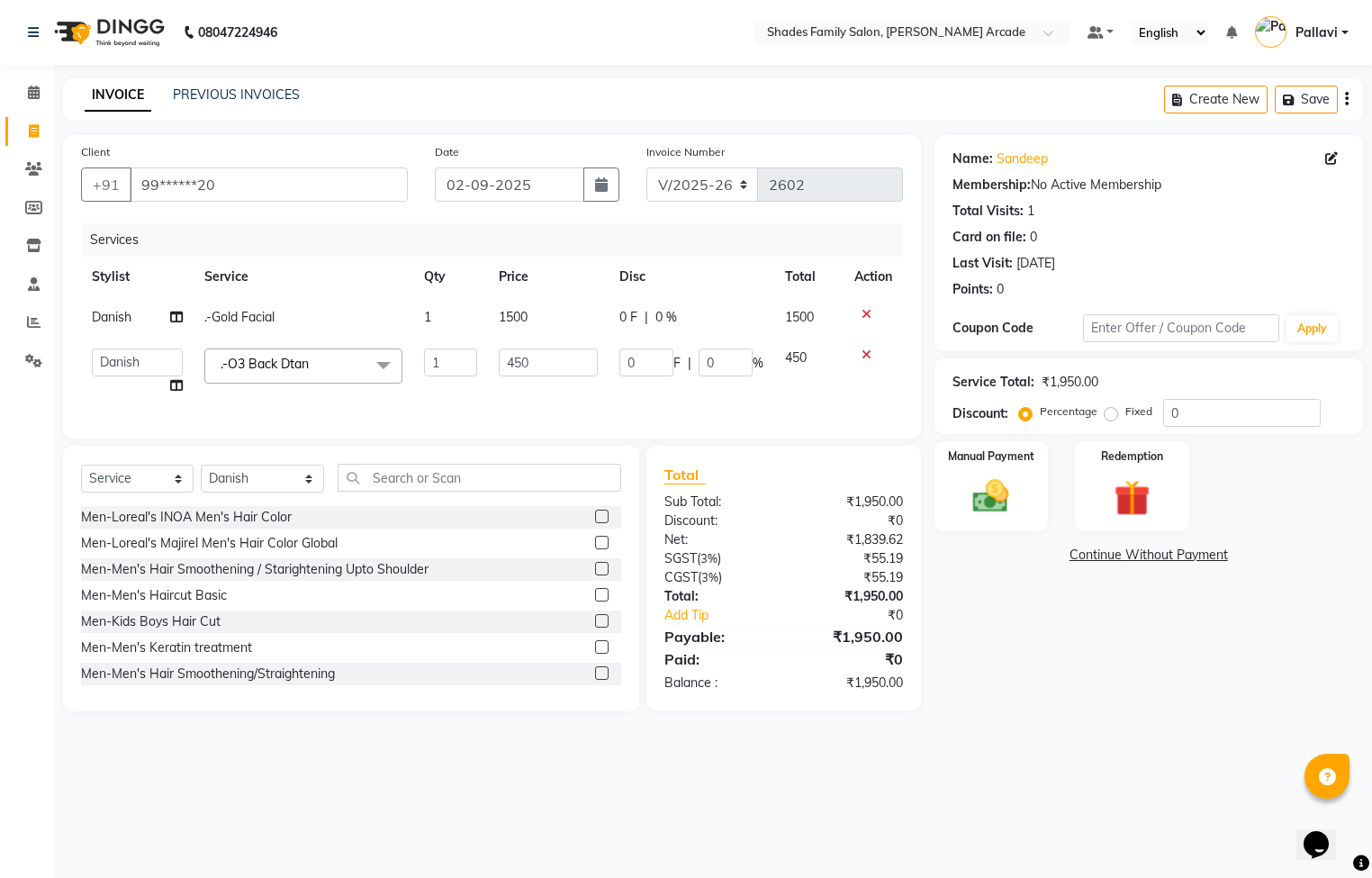
click at [555, 347] on td "450" at bounding box center [548, 371] width 121 height 68
click at [543, 362] on input "450" at bounding box center [548, 362] width 99 height 28
type input "4"
type input "750"
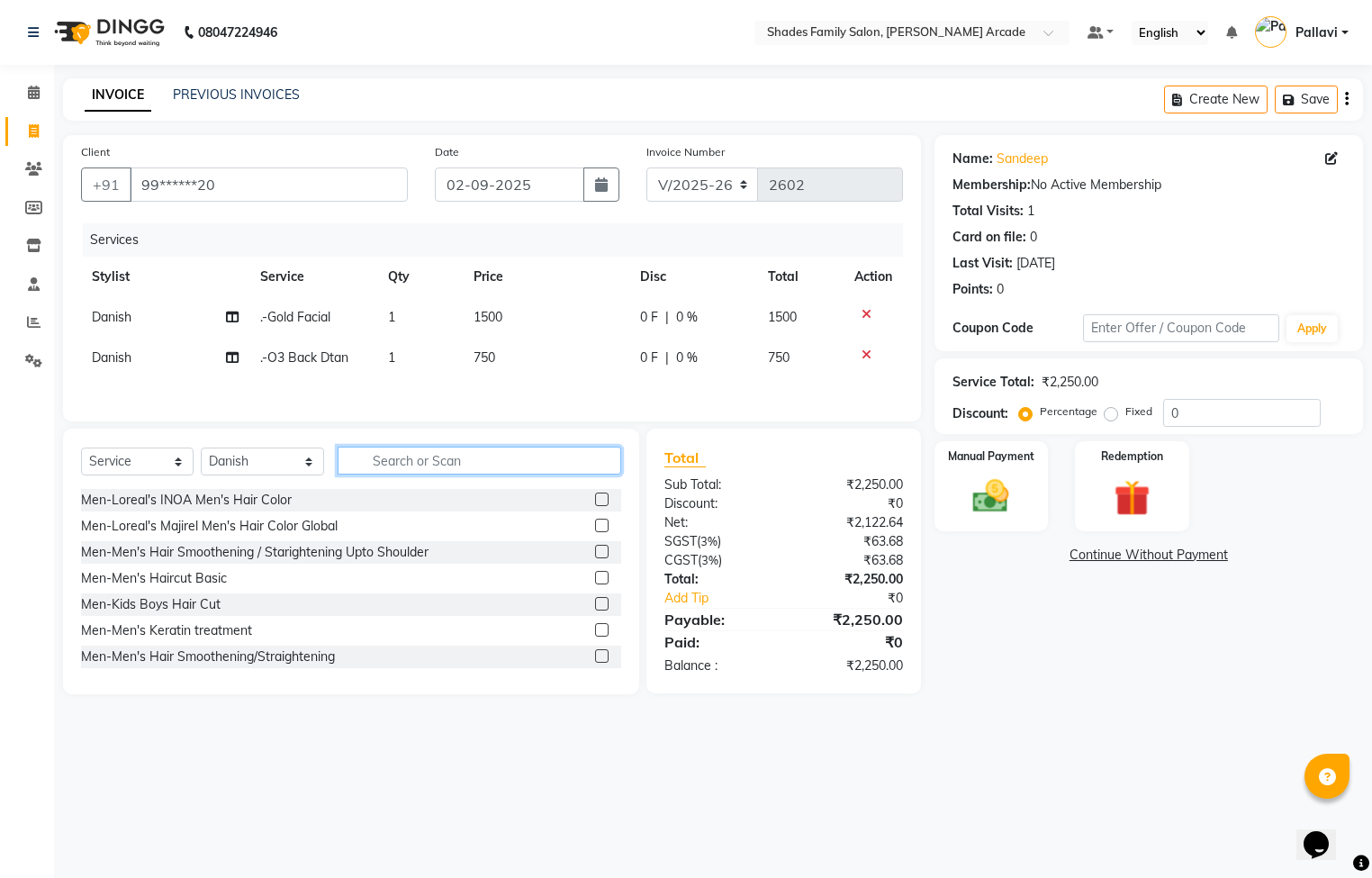
click at [383, 489] on div "Select Service Product Membership Package Voucher Prepaid Gift Card Select Styl…" at bounding box center [352, 468] width 540 height 42
click at [487, 317] on span "1500" at bounding box center [488, 316] width 29 height 16
select select "84156"
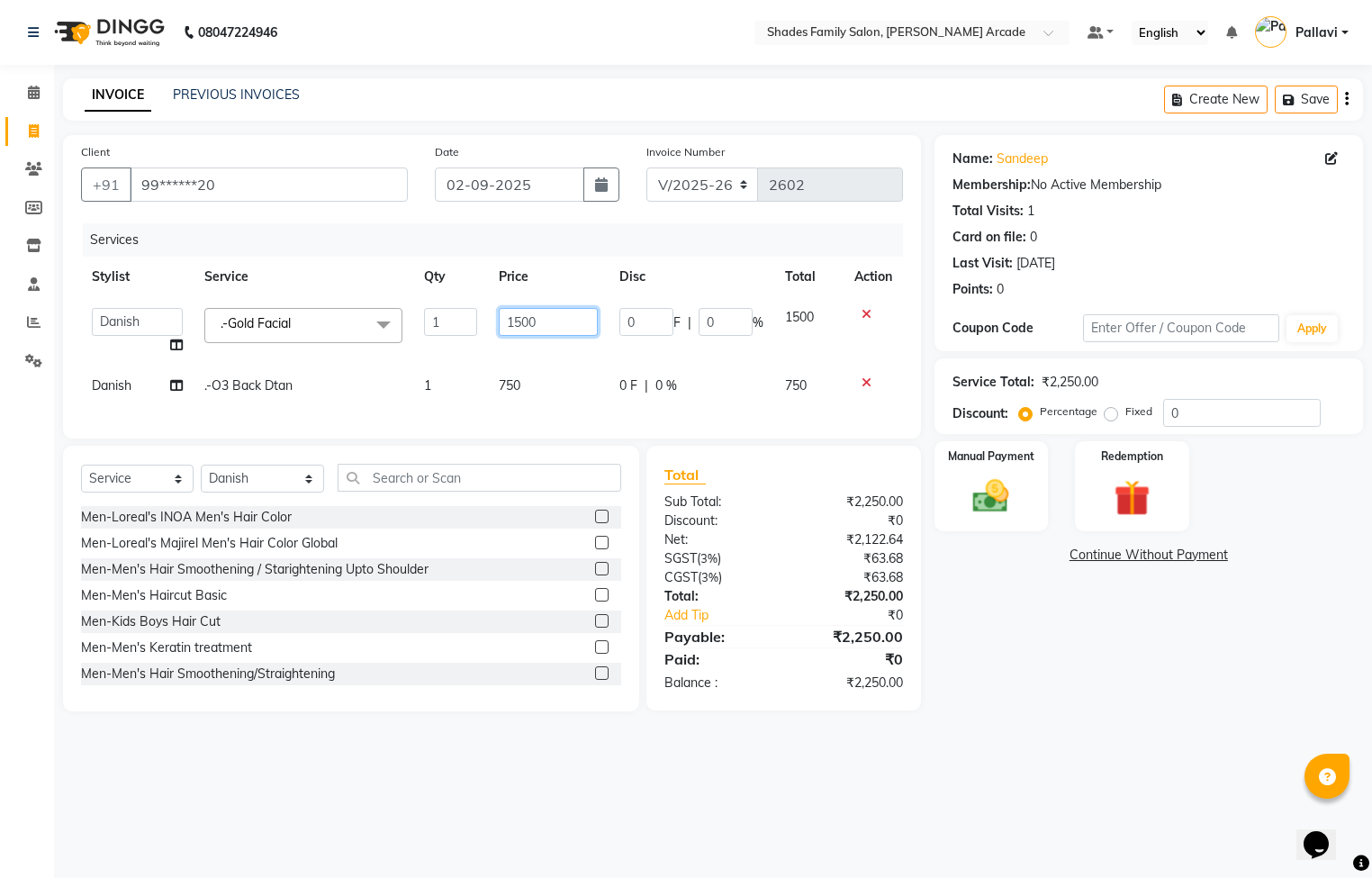
click at [549, 316] on input "1500" at bounding box center [548, 321] width 99 height 28
type input "1700"
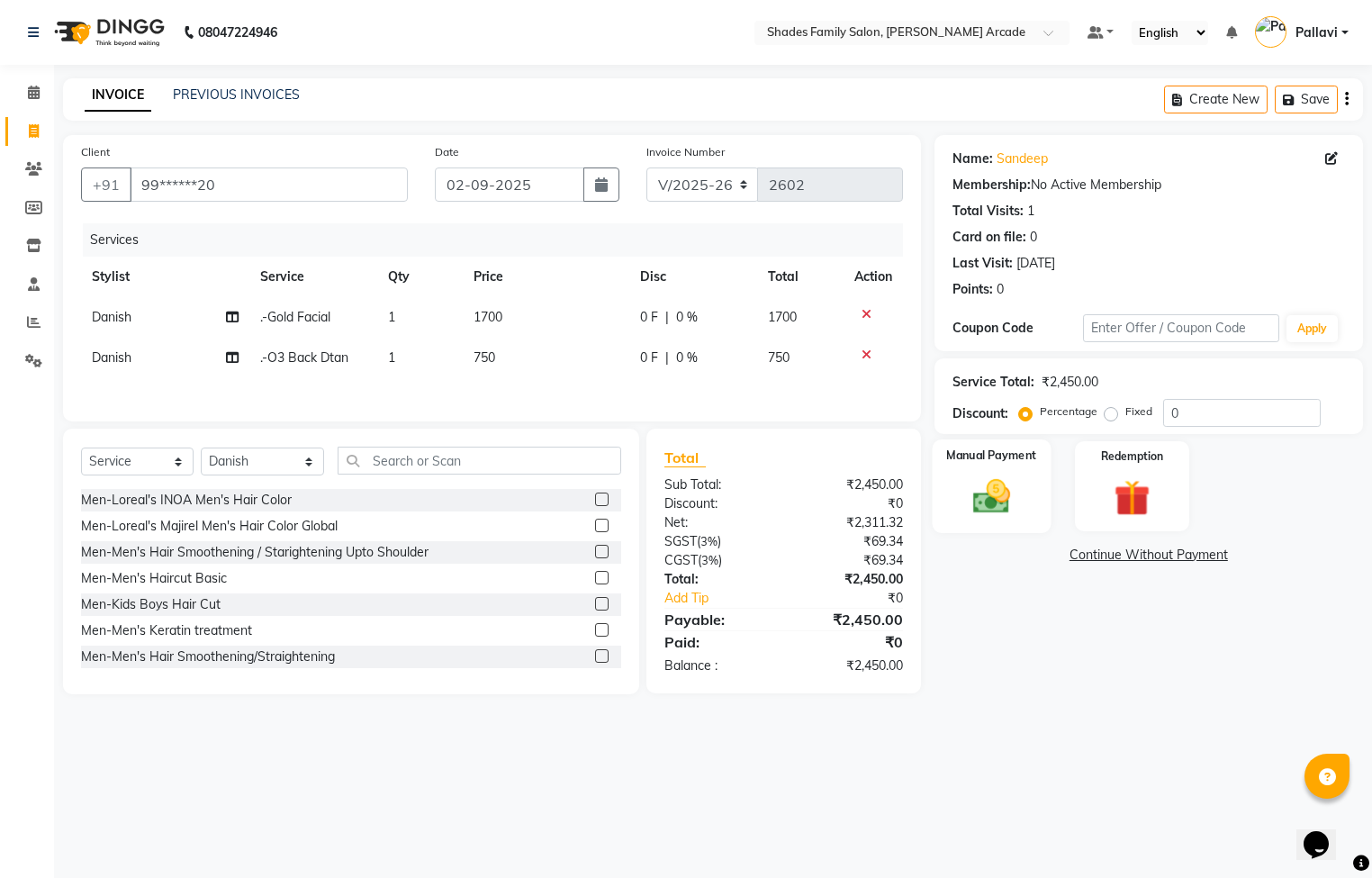
click at [960, 473] on div "Manual Payment" at bounding box center [992, 487] width 119 height 94
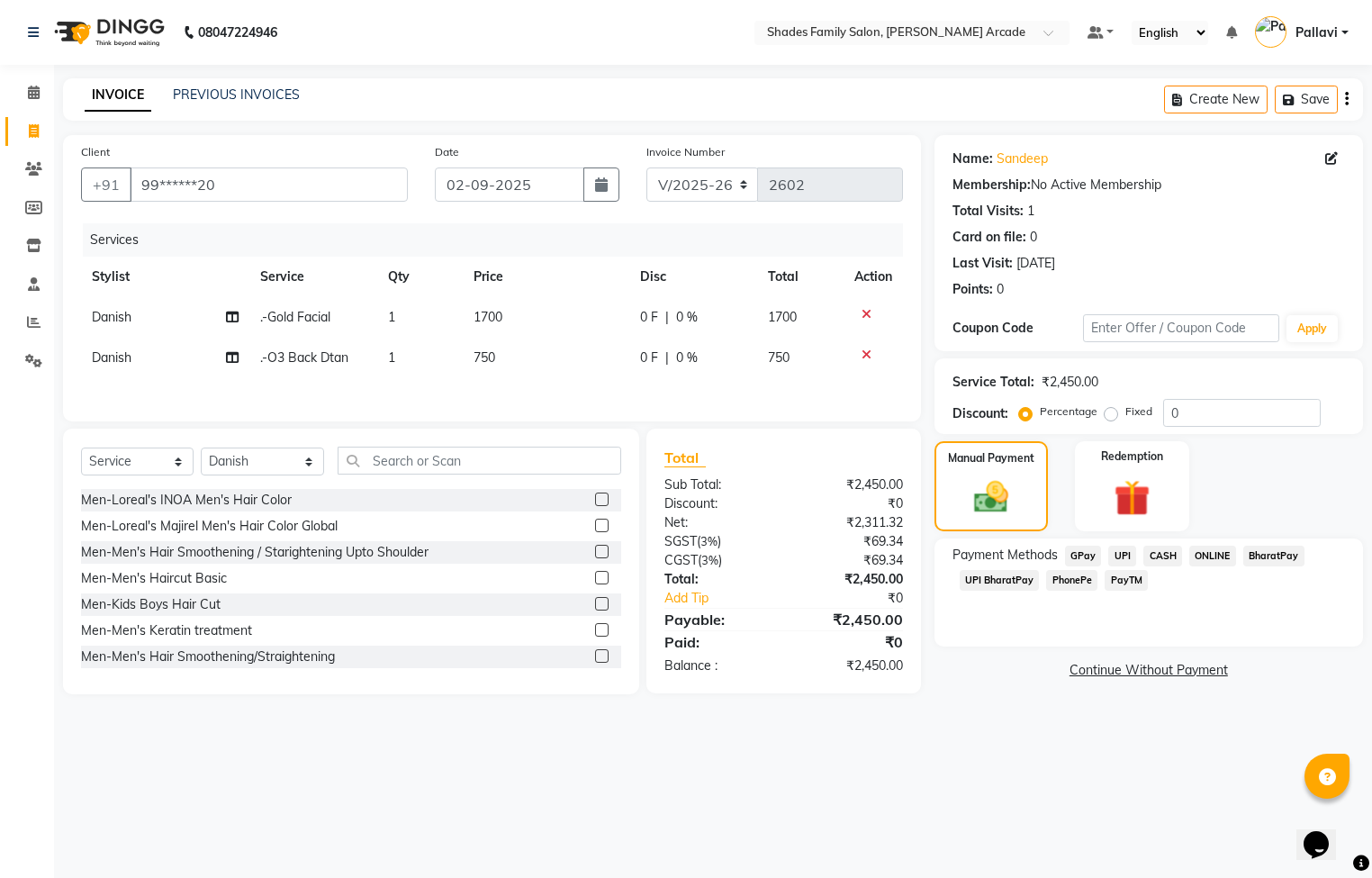
click at [478, 354] on span "750" at bounding box center [484, 358] width 22 height 16
select select "84156"
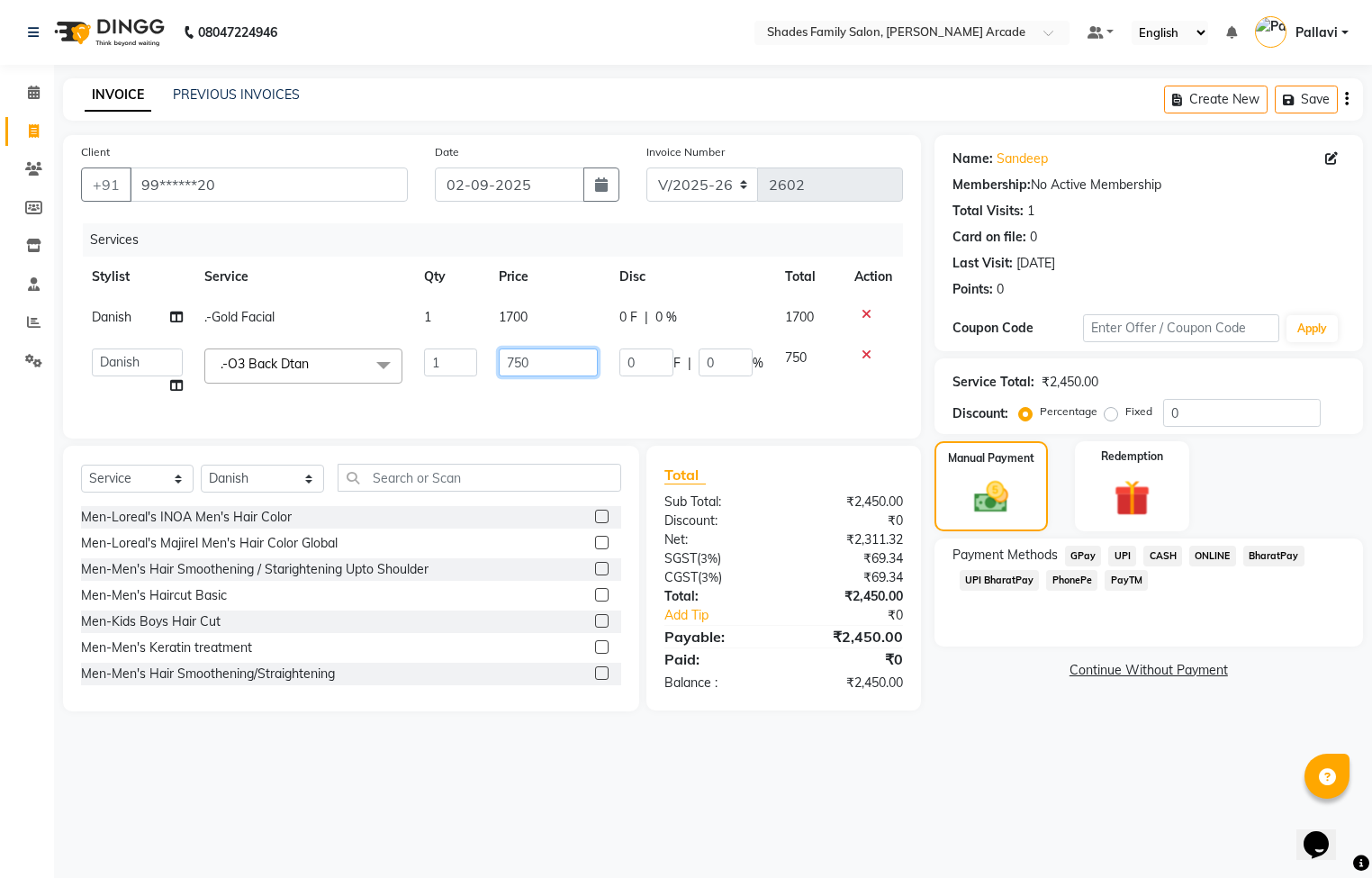
click at [545, 359] on input "750" at bounding box center [548, 362] width 99 height 28
type input "7"
type input "550"
click at [1026, 487] on div "Manual Payment" at bounding box center [992, 487] width 119 height 94
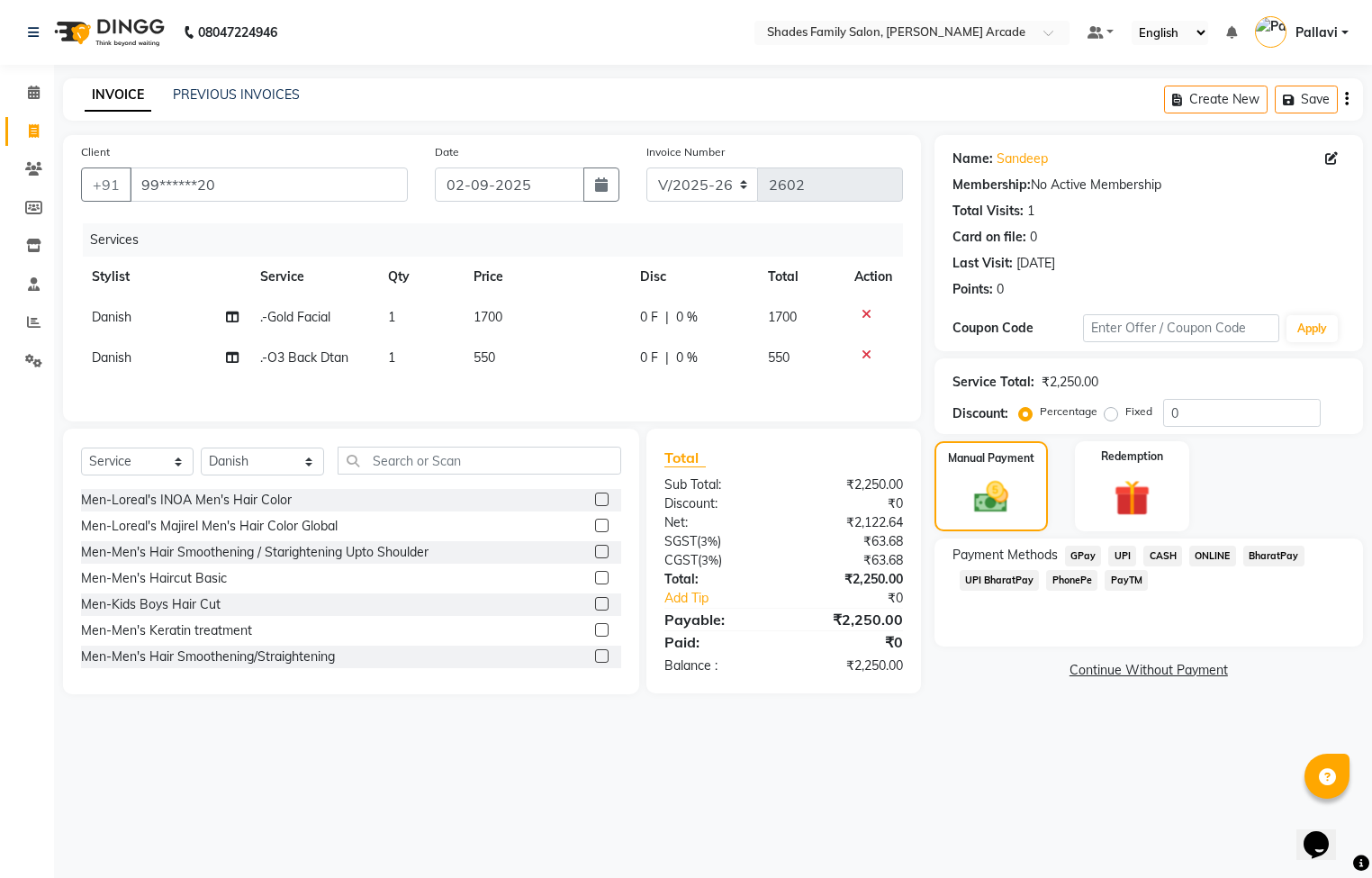
click at [490, 363] on span "550" at bounding box center [484, 358] width 22 height 16
select select "84156"
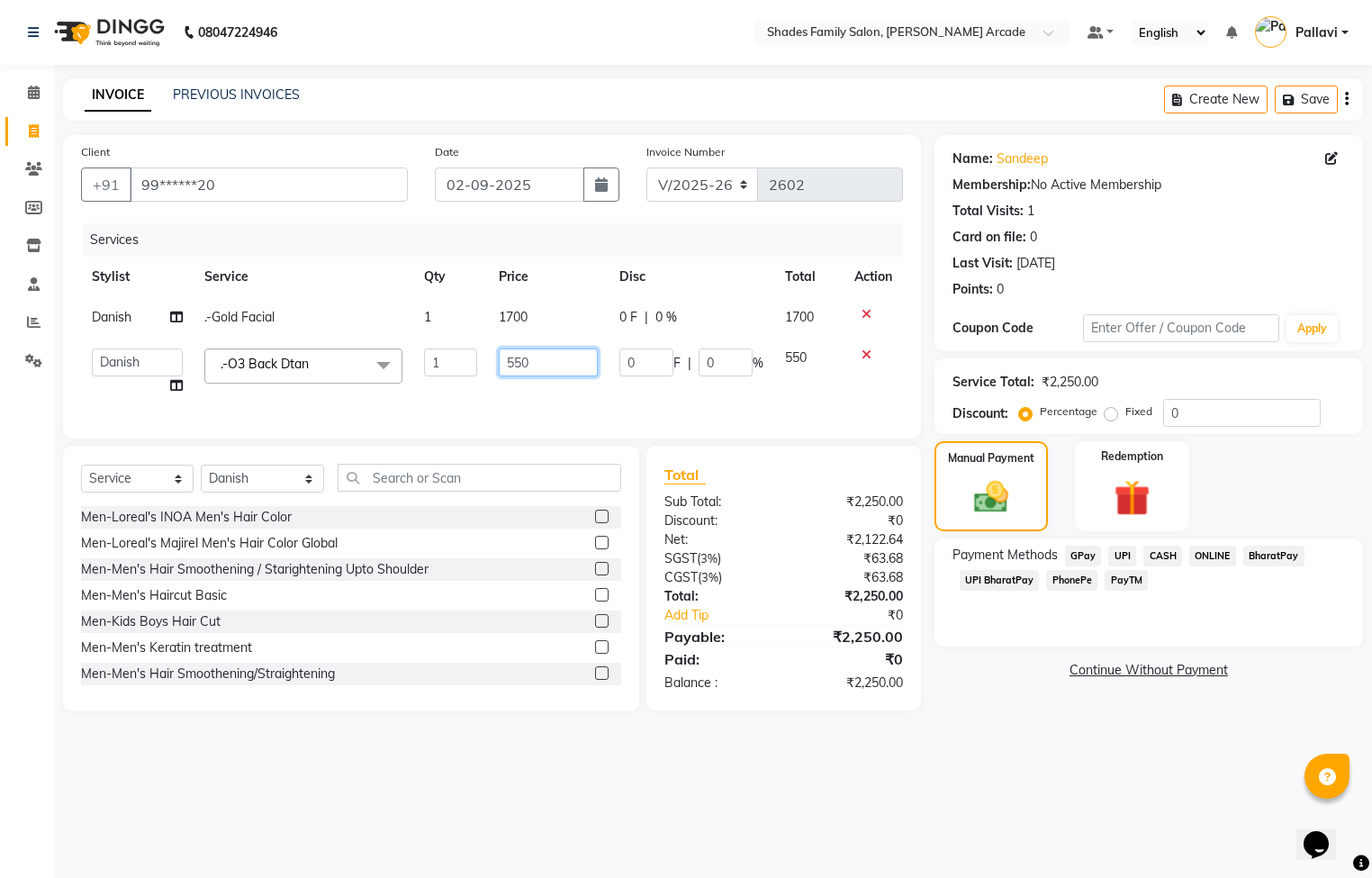
click at [521, 354] on input "550" at bounding box center [548, 362] width 99 height 28
click at [533, 354] on input "550" at bounding box center [548, 362] width 99 height 28
type input "5"
type input "600"
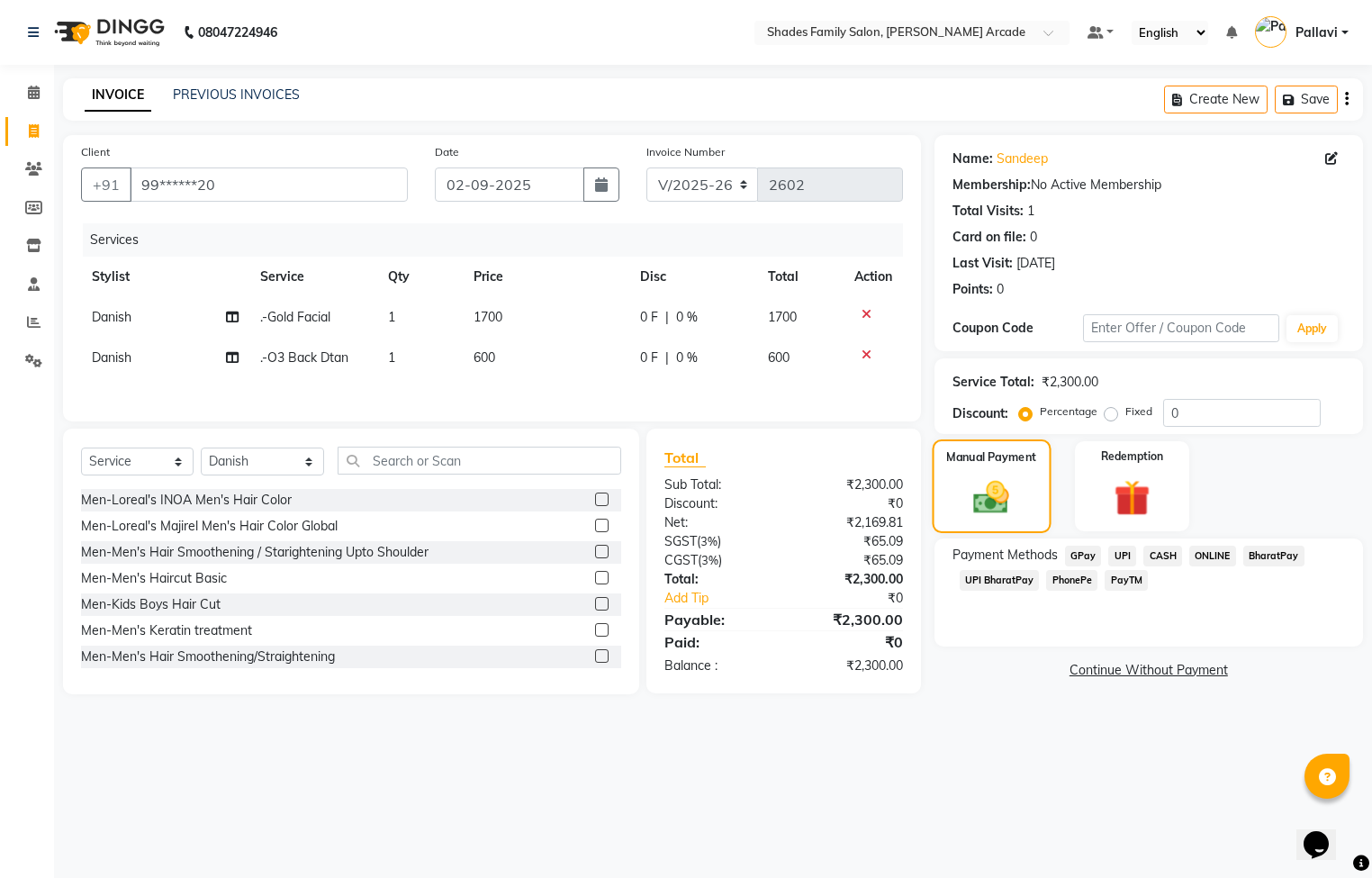
click at [1027, 497] on div "Manual Payment" at bounding box center [992, 487] width 119 height 94
click at [1207, 552] on span "ONLINE" at bounding box center [1212, 556] width 47 height 21
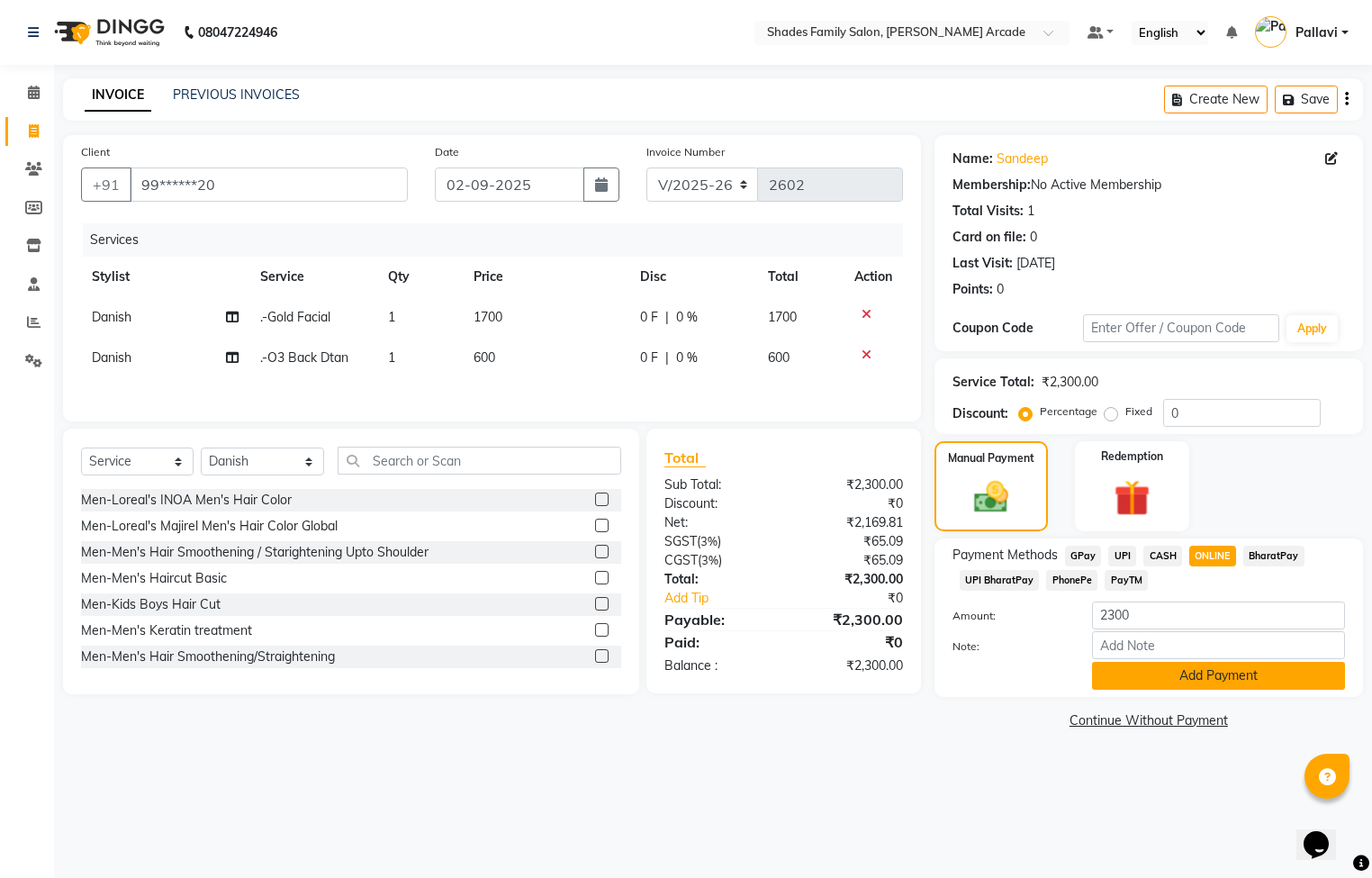
click at [1200, 682] on button "Add Payment" at bounding box center [1219, 676] width 253 height 28
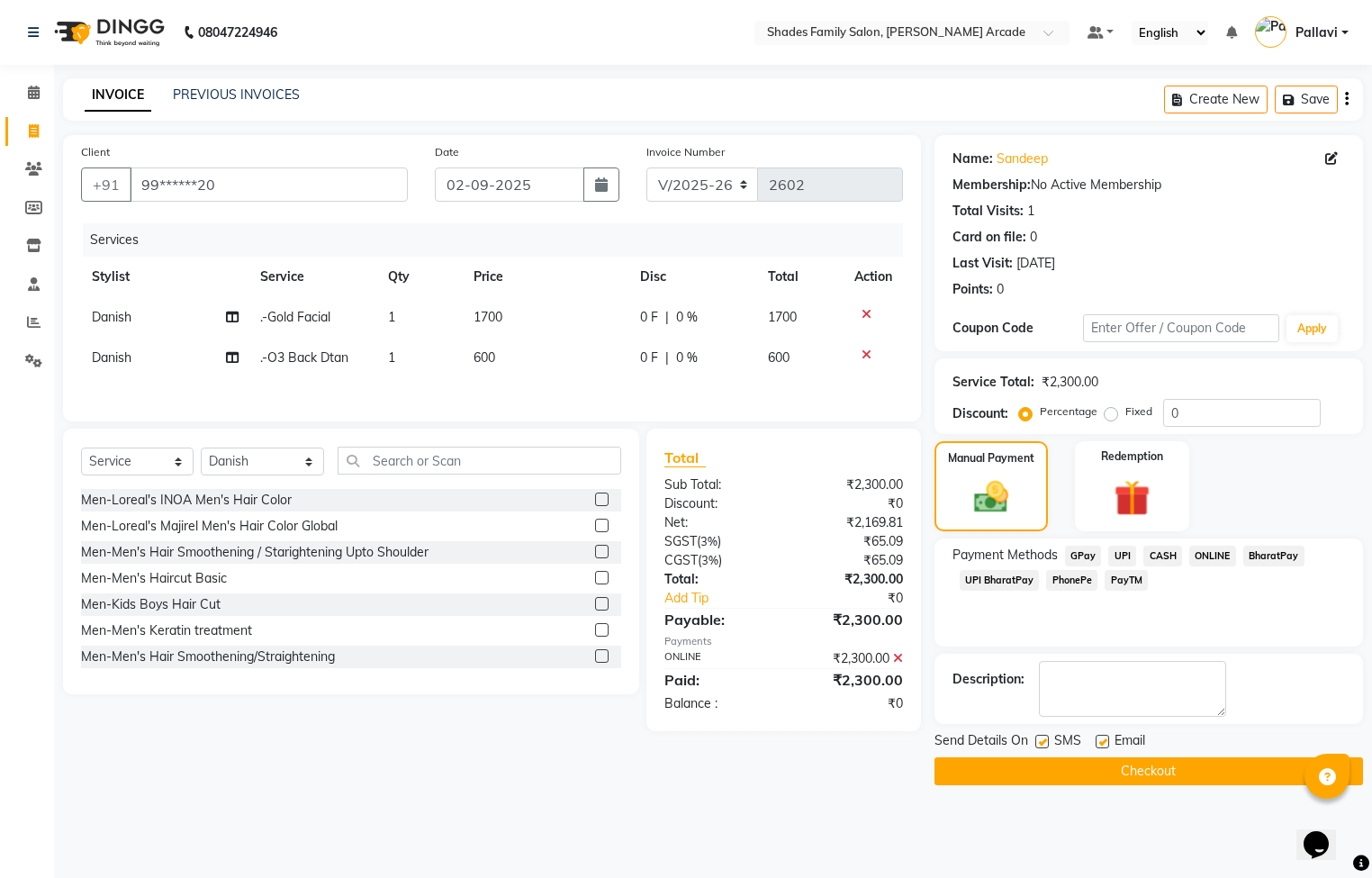
click at [1141, 776] on button "Checkout" at bounding box center [1148, 771] width 428 height 28
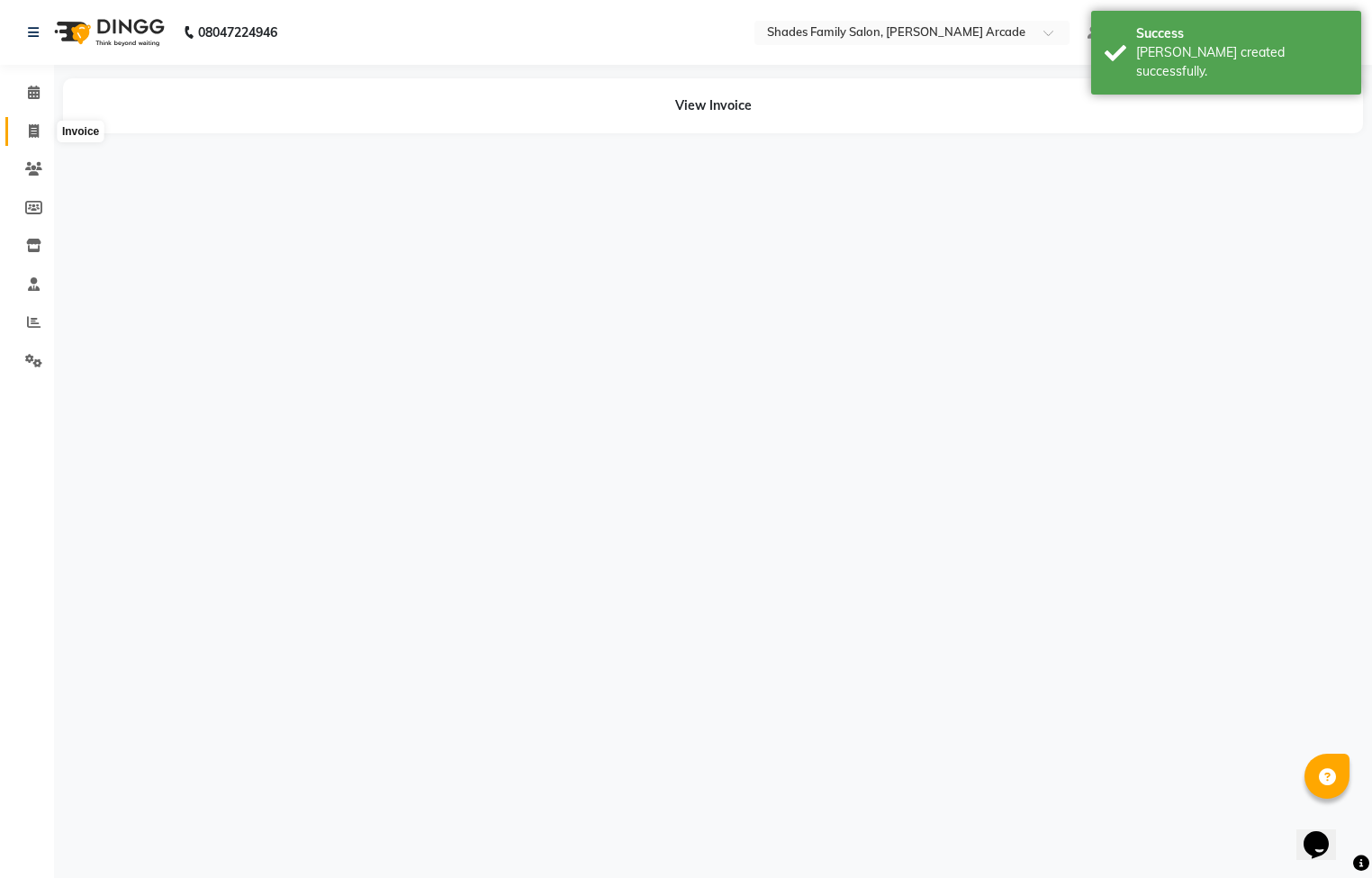
click at [37, 127] on icon at bounding box center [34, 131] width 10 height 13
select select "service"
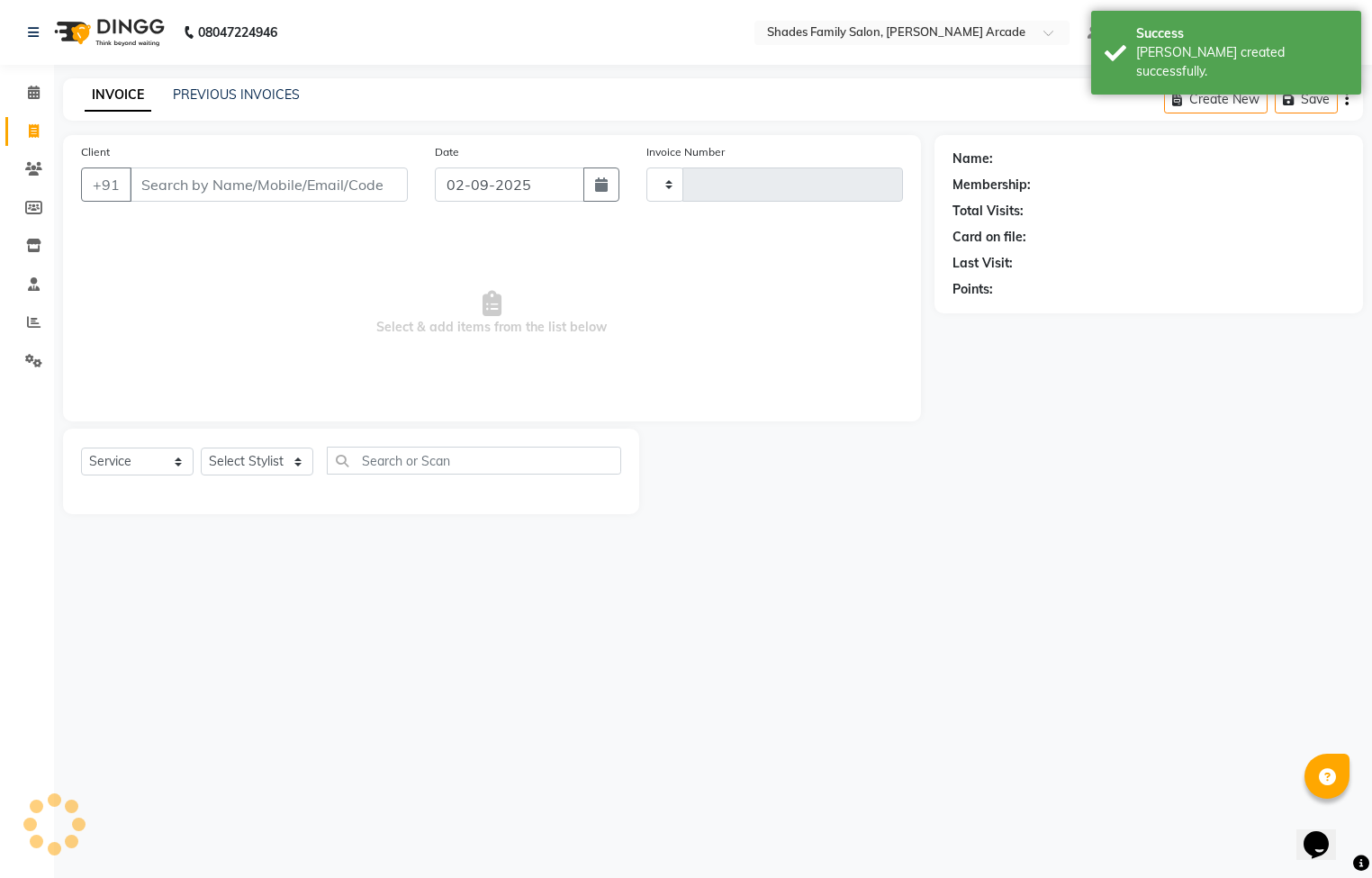
type input "2603"
select select "5538"
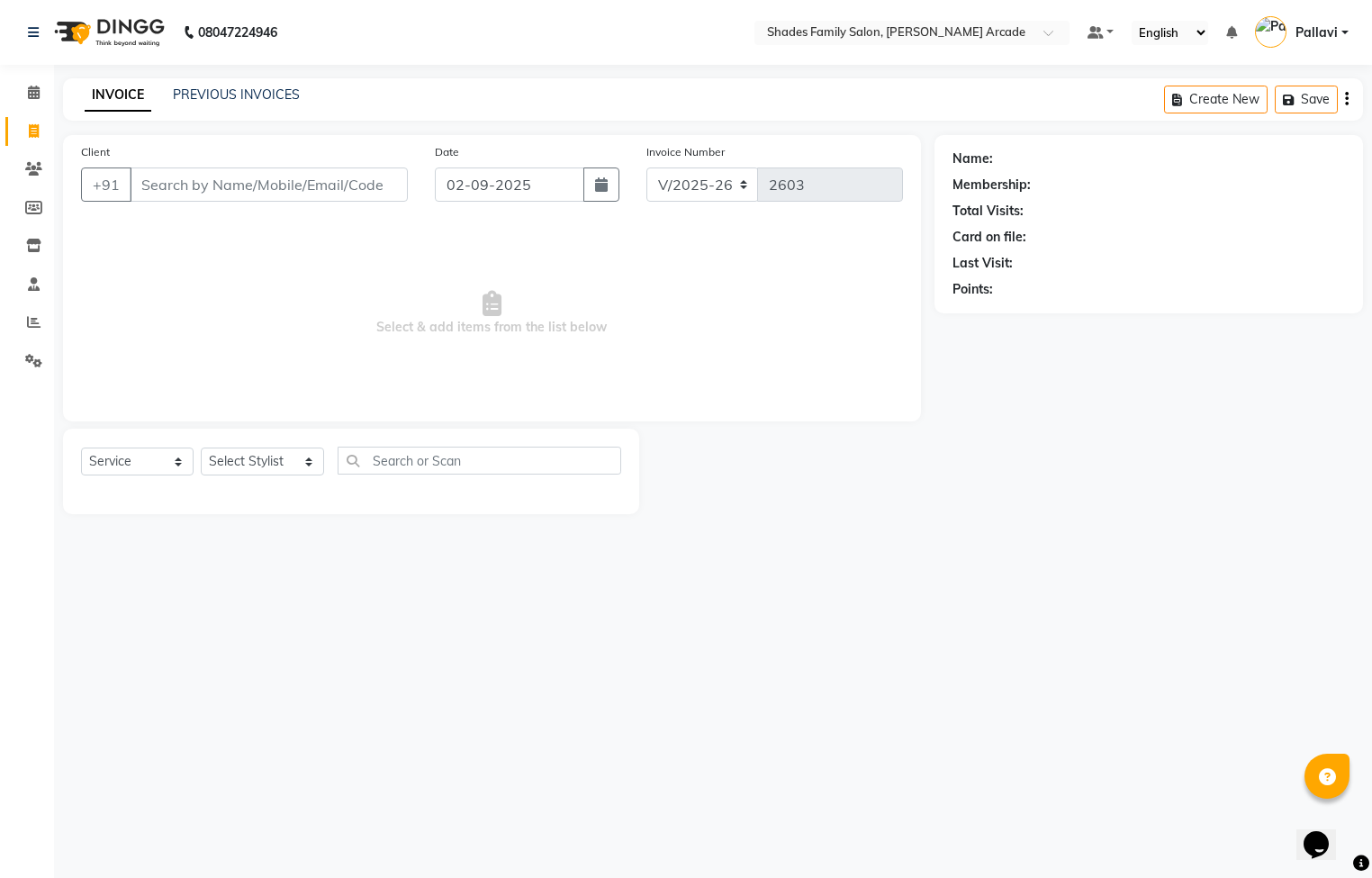
click at [214, 83] on div "INVOICE PREVIOUS INVOICES Create New Save" at bounding box center [713, 100] width 1300 height 42
click at [208, 98] on link "PREVIOUS INVOICES" at bounding box center [236, 94] width 126 height 16
